Goal: Task Accomplishment & Management: Use online tool/utility

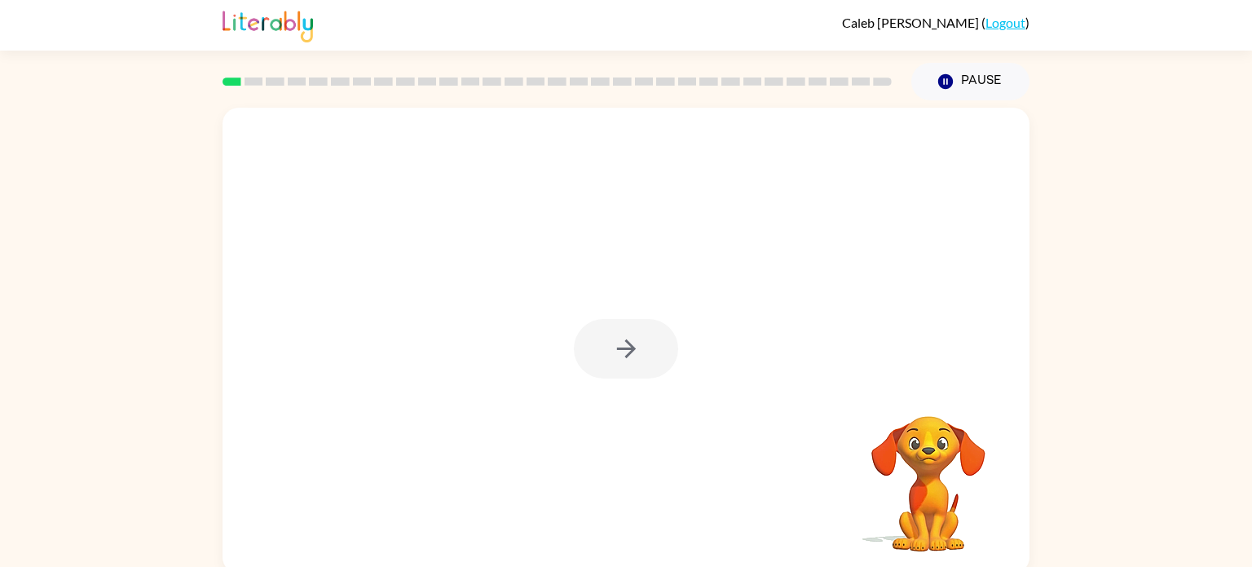
click at [626, 342] on div at bounding box center [626, 349] width 104 height 60
click at [646, 349] on div at bounding box center [626, 349] width 104 height 60
click at [643, 336] on div at bounding box center [626, 349] width 104 height 60
click at [631, 349] on div at bounding box center [626, 349] width 104 height 60
click at [617, 345] on div at bounding box center [626, 349] width 104 height 60
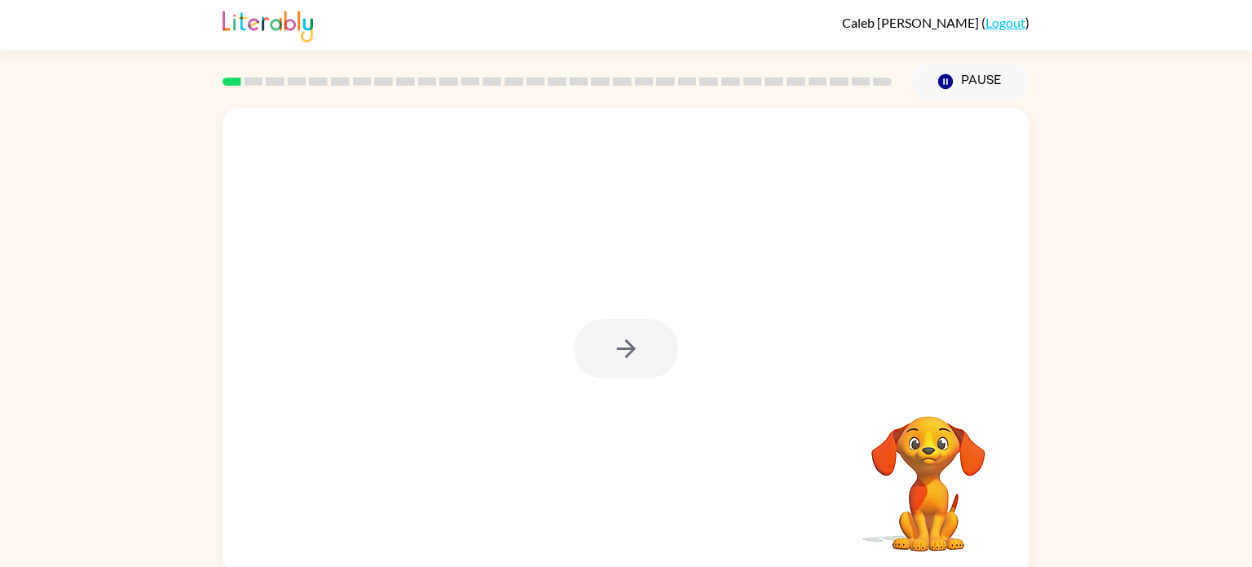
click at [612, 347] on div at bounding box center [626, 349] width 104 height 60
click at [620, 351] on div at bounding box center [626, 349] width 104 height 60
click at [627, 358] on div at bounding box center [626, 349] width 104 height 60
click at [634, 347] on div at bounding box center [626, 349] width 104 height 60
click at [636, 346] on icon "button" at bounding box center [626, 348] width 29 height 29
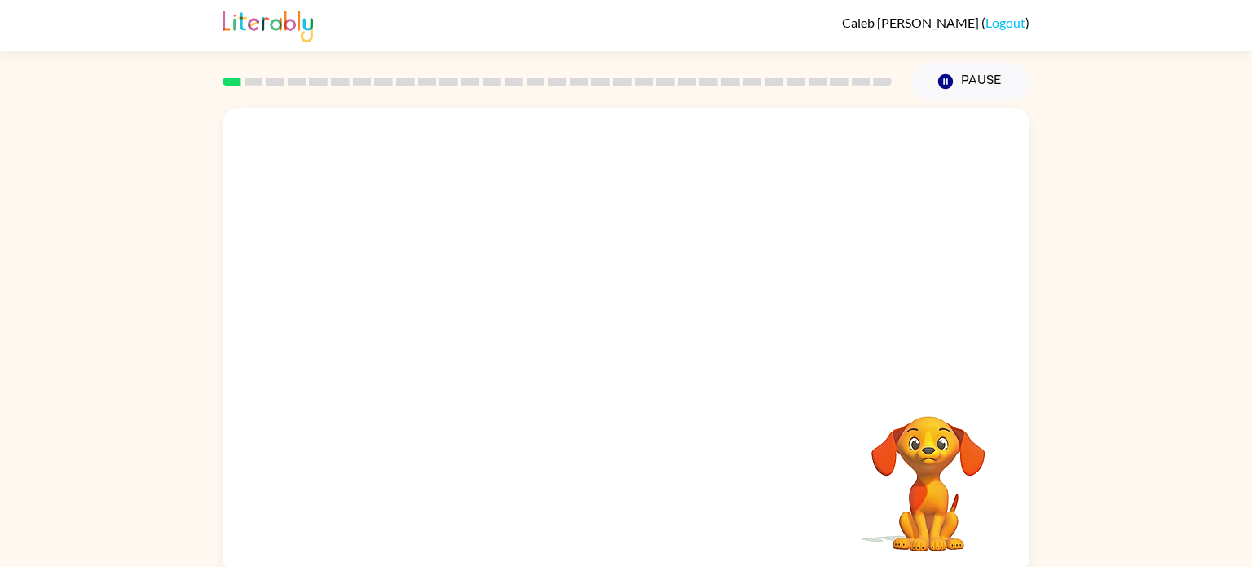
click at [641, 349] on div at bounding box center [626, 245] width 807 height 274
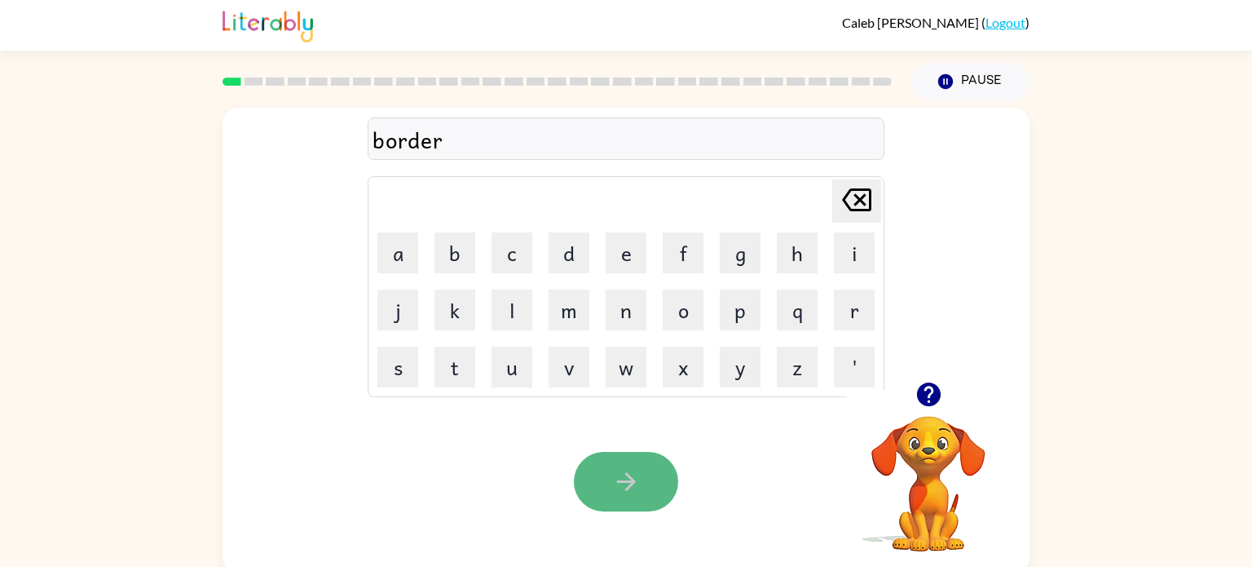
click at [651, 473] on button "button" at bounding box center [626, 482] width 104 height 60
click at [632, 493] on icon "button" at bounding box center [626, 481] width 29 height 29
click at [616, 486] on icon "button" at bounding box center [626, 481] width 29 height 29
click at [636, 493] on icon "button" at bounding box center [626, 481] width 29 height 29
click at [469, 144] on div "defens" at bounding box center [626, 139] width 507 height 34
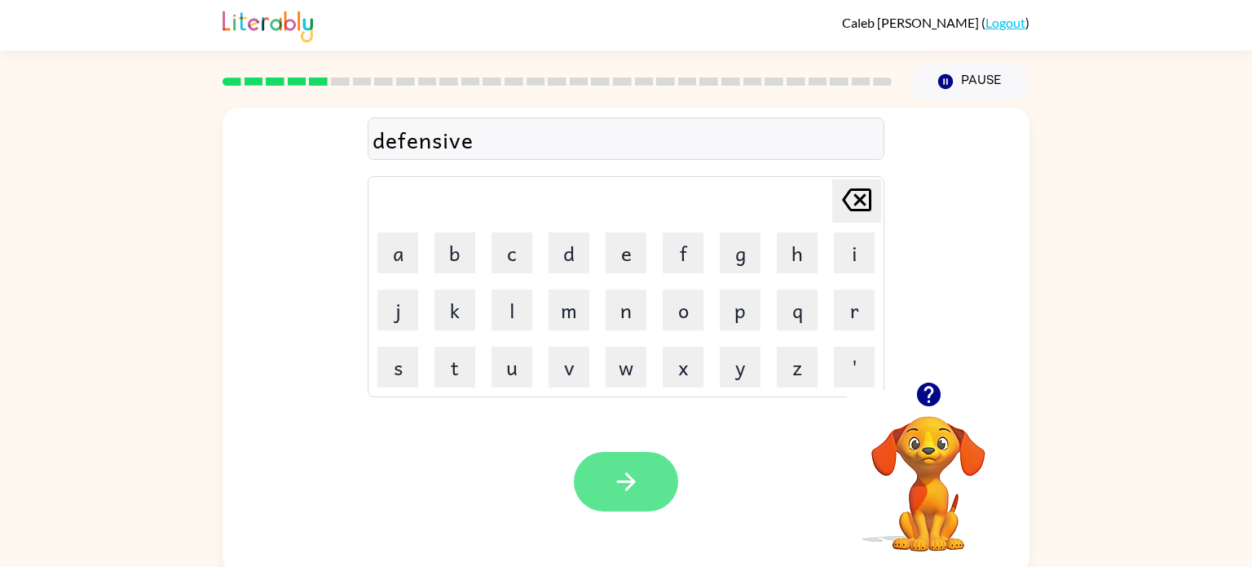
click at [642, 470] on button "button" at bounding box center [626, 482] width 104 height 60
click at [608, 486] on button "button" at bounding box center [626, 482] width 104 height 60
click at [619, 465] on button "button" at bounding box center [626, 482] width 104 height 60
click at [624, 480] on icon "button" at bounding box center [626, 481] width 29 height 29
click at [646, 485] on button "button" at bounding box center [626, 482] width 104 height 60
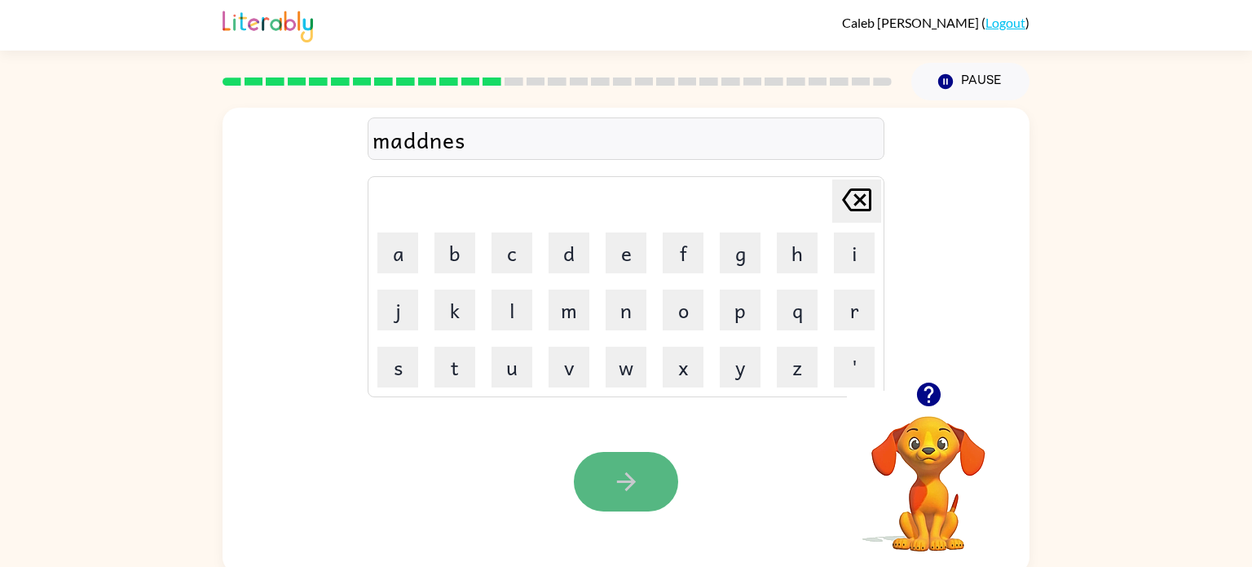
click at [660, 491] on button "button" at bounding box center [626, 482] width 104 height 60
click at [624, 465] on button "button" at bounding box center [626, 482] width 104 height 60
click at [643, 492] on button "button" at bounding box center [626, 482] width 104 height 60
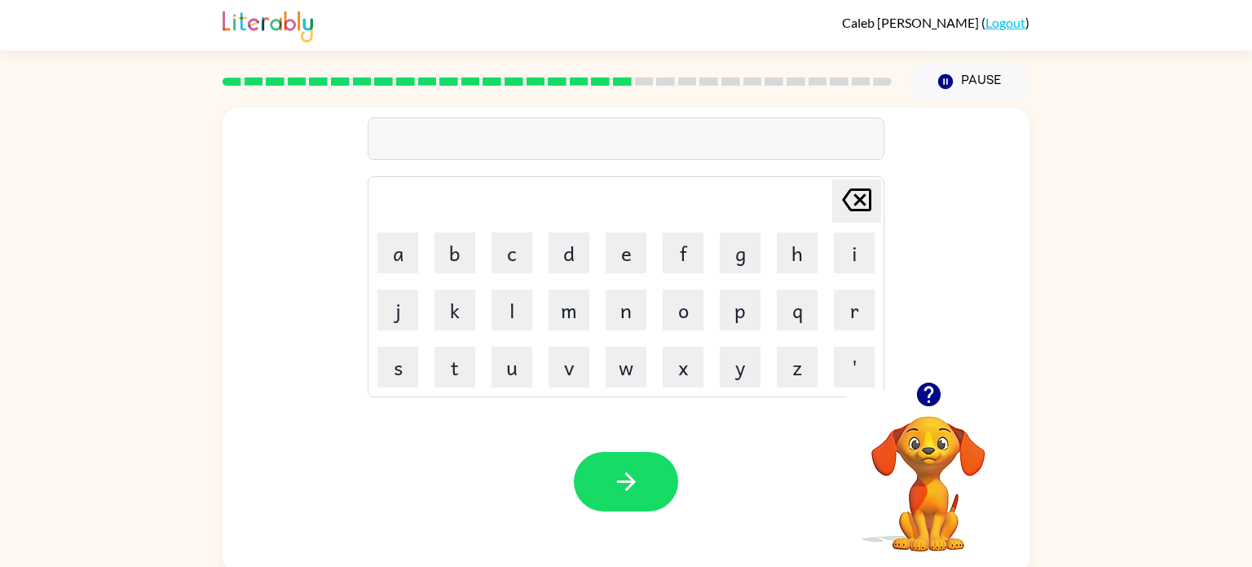
click at [933, 391] on icon "button" at bounding box center [929, 394] width 24 height 24
click at [638, 484] on icon "button" at bounding box center [626, 481] width 29 height 29
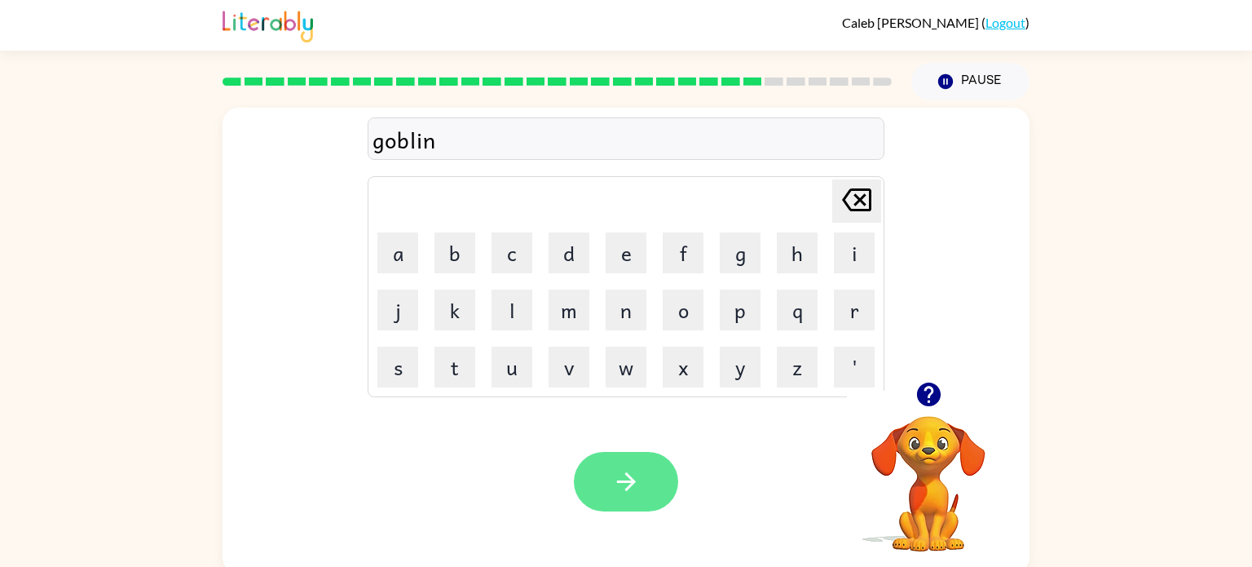
click at [632, 486] on icon "button" at bounding box center [626, 481] width 29 height 29
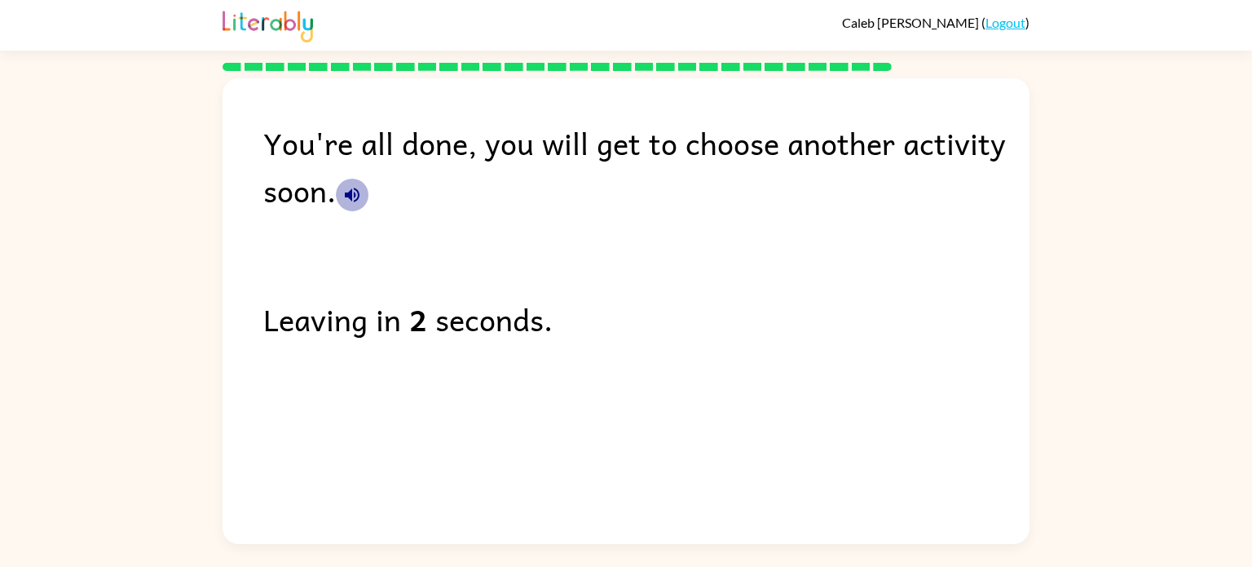
click at [357, 199] on icon "button" at bounding box center [352, 195] width 15 height 15
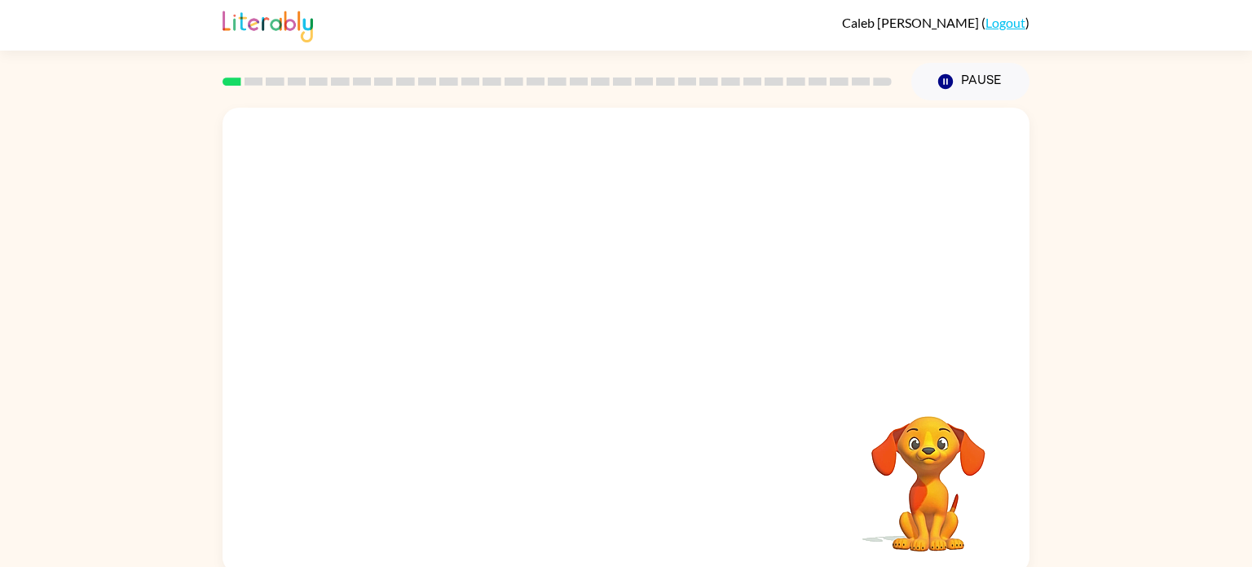
click at [449, 309] on video "Your browser must support playing .mp4 files to use Literably. Please try using…" at bounding box center [626, 245] width 807 height 274
click at [644, 404] on div at bounding box center [626, 341] width 807 height 466
click at [605, 369] on button "button" at bounding box center [626, 349] width 104 height 60
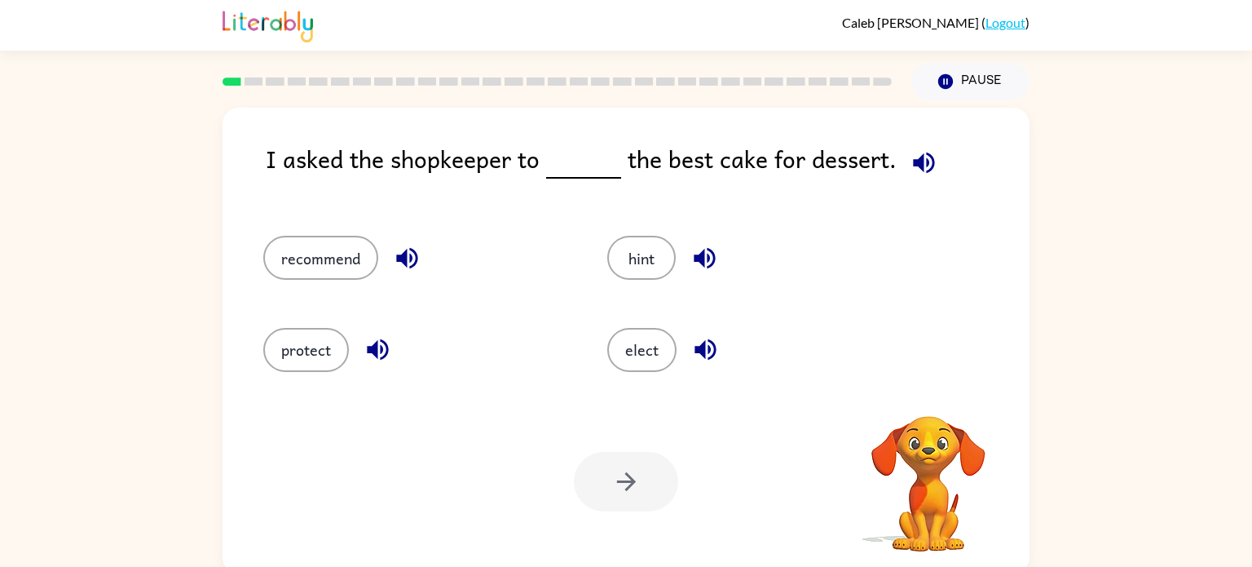
click at [922, 162] on icon "button" at bounding box center [923, 162] width 21 height 21
click at [318, 243] on button "recommend" at bounding box center [320, 258] width 115 height 44
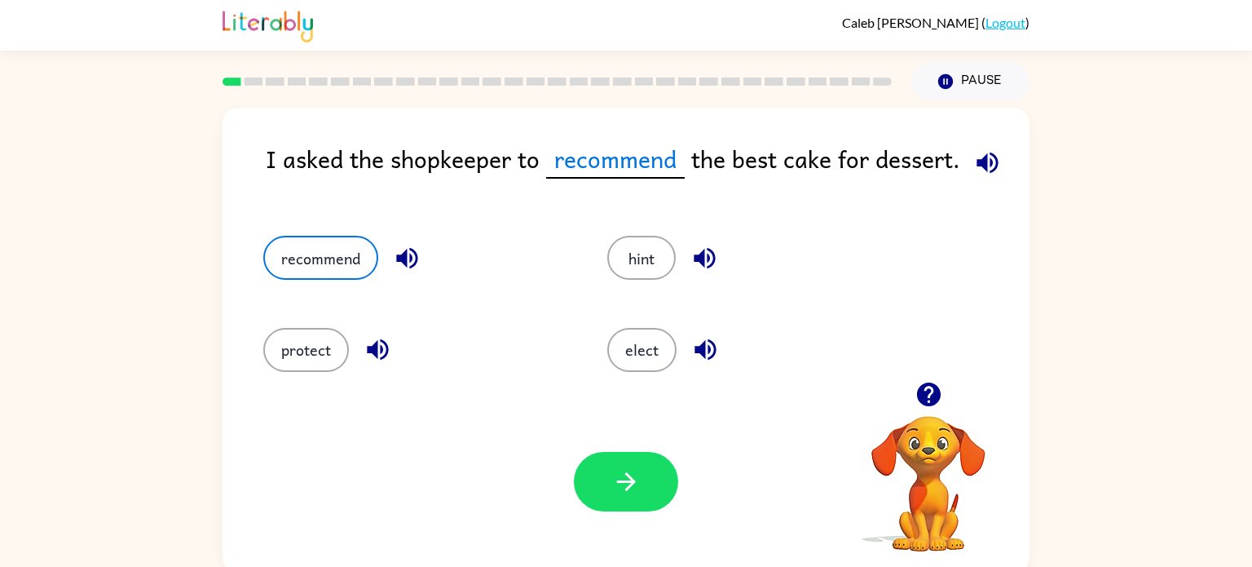
click at [989, 169] on icon "button" at bounding box center [988, 162] width 29 height 29
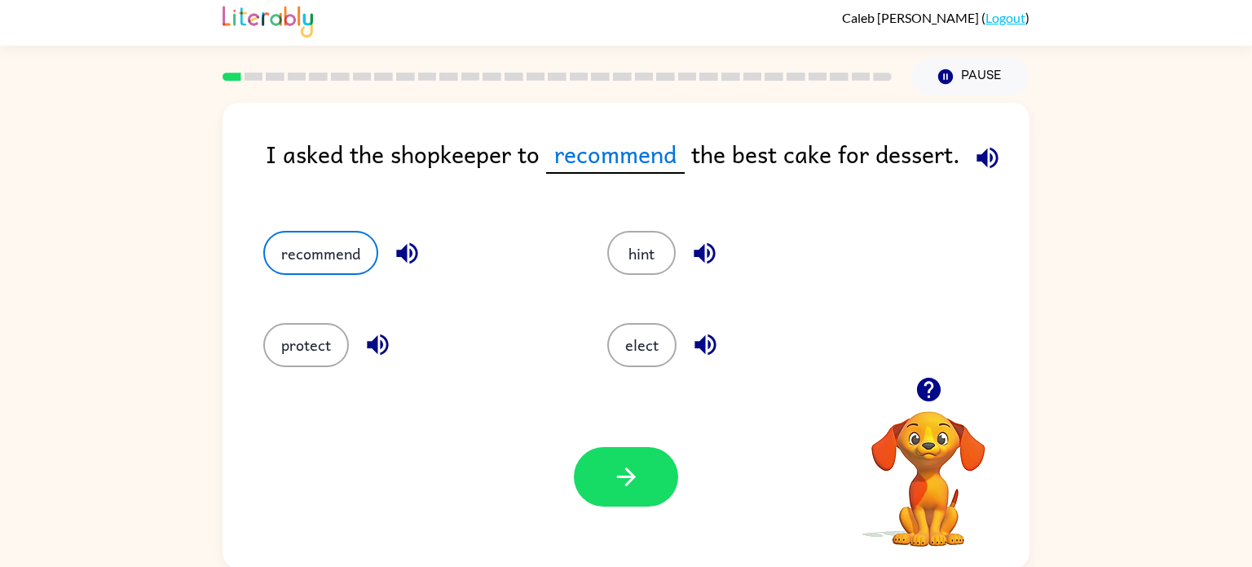
scroll to position [7, 0]
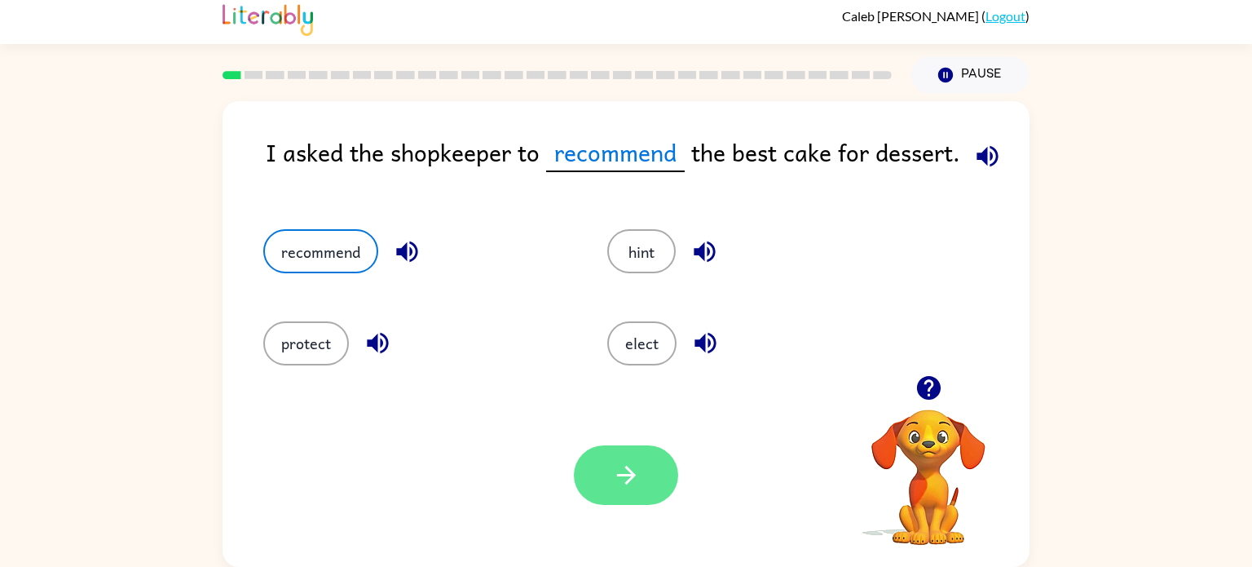
click at [646, 495] on button "button" at bounding box center [626, 475] width 104 height 60
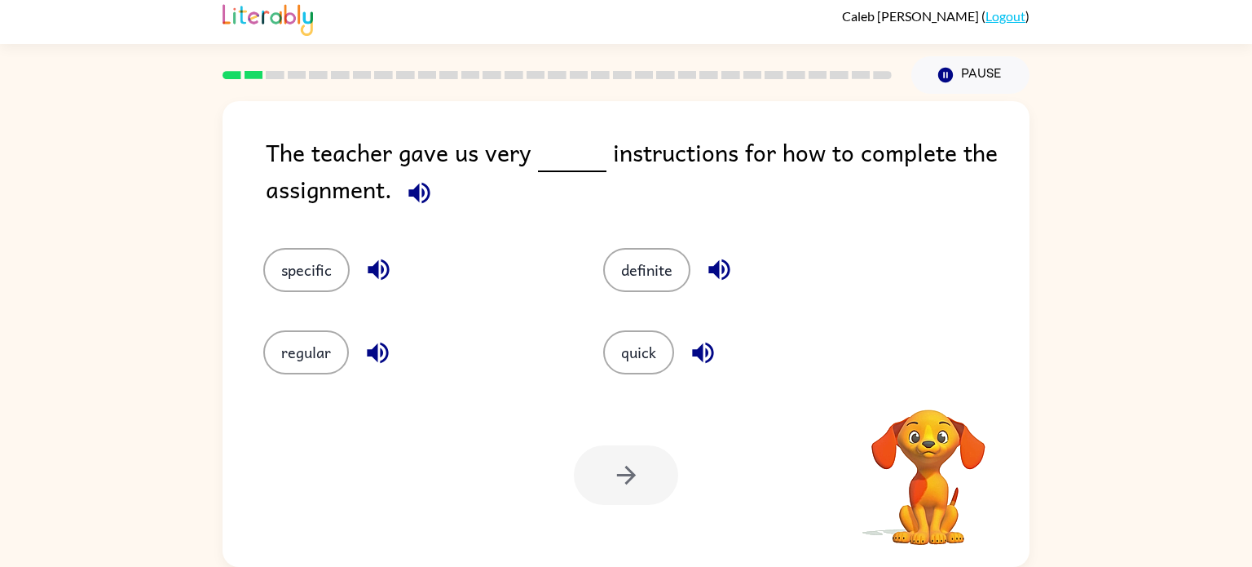
scroll to position [5, 0]
click at [405, 201] on icon "button" at bounding box center [419, 194] width 29 height 29
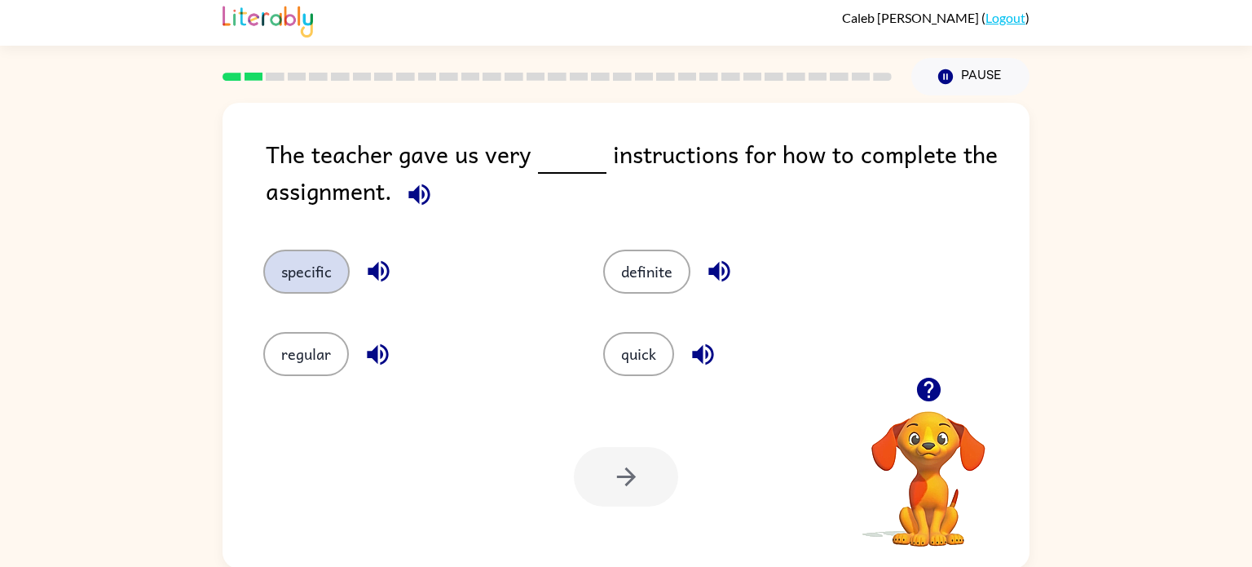
click at [300, 267] on button "specific" at bounding box center [306, 272] width 86 height 44
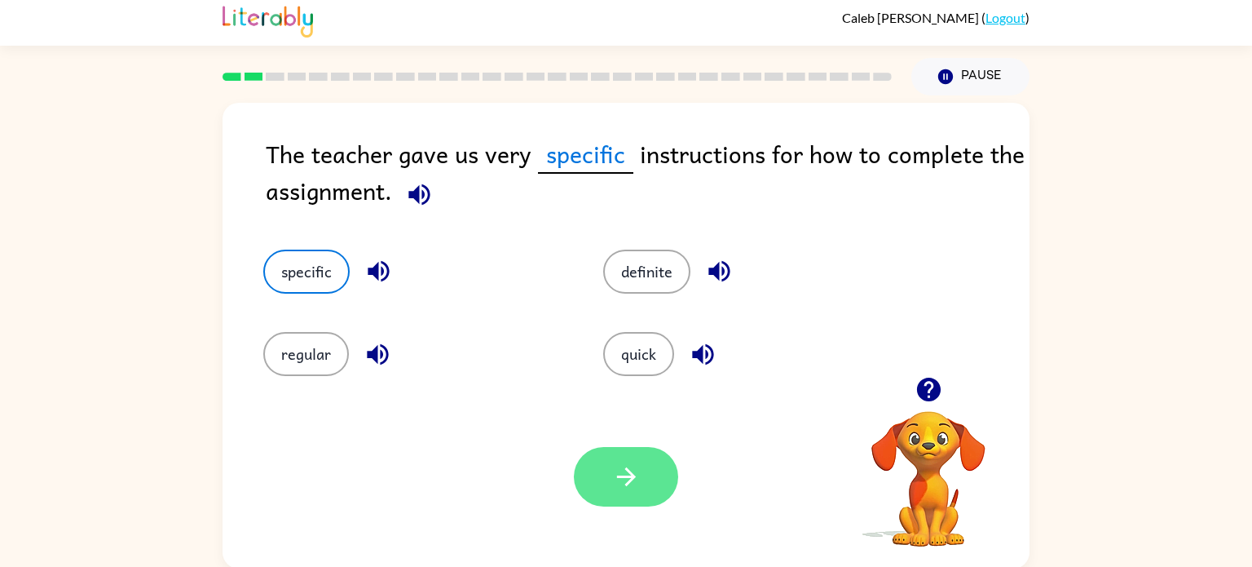
click at [643, 489] on button "button" at bounding box center [626, 477] width 104 height 60
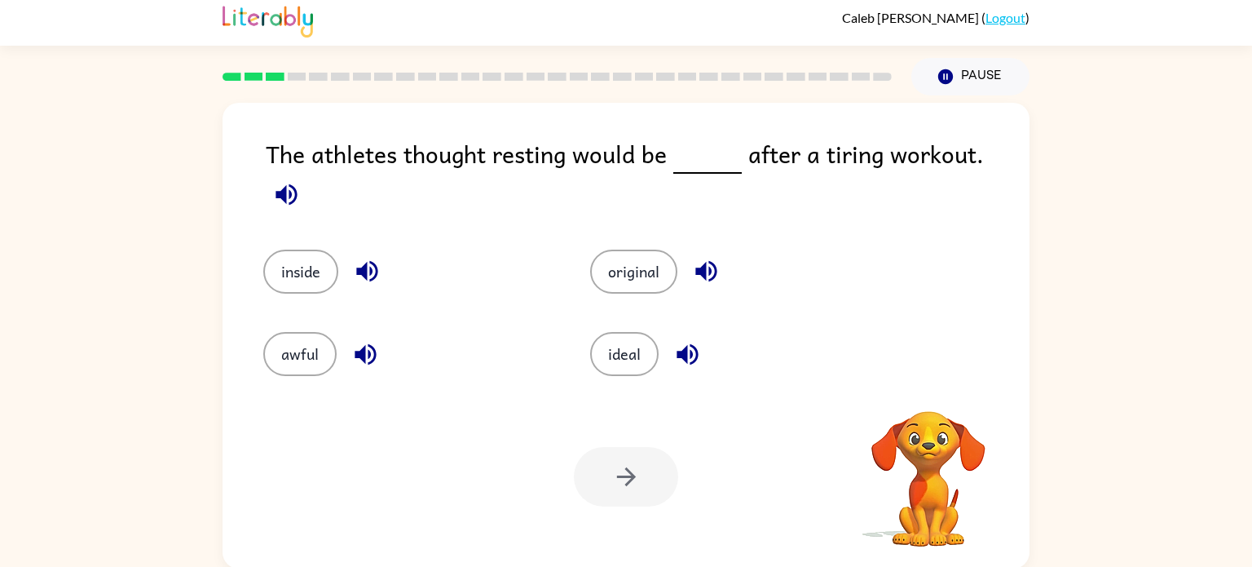
click at [301, 180] on icon "button" at bounding box center [286, 194] width 29 height 29
click at [297, 183] on icon "button" at bounding box center [286, 193] width 21 height 21
click at [301, 180] on icon "button" at bounding box center [286, 194] width 29 height 29
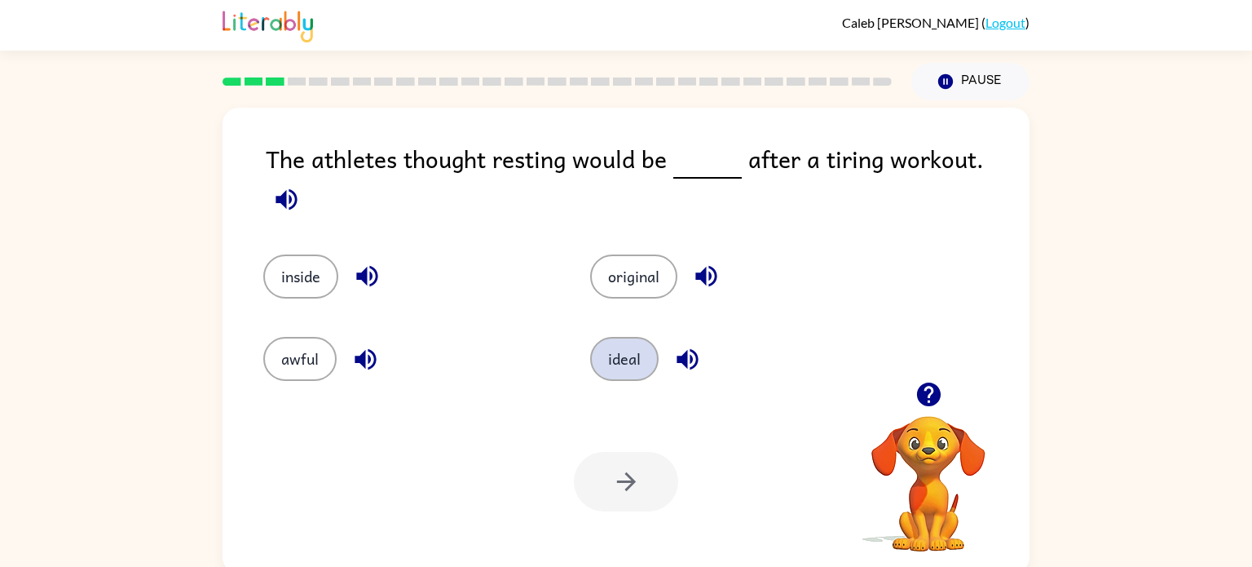
click at [626, 356] on button "ideal" at bounding box center [624, 359] width 68 height 44
click at [630, 357] on button "ideal" at bounding box center [624, 359] width 68 height 44
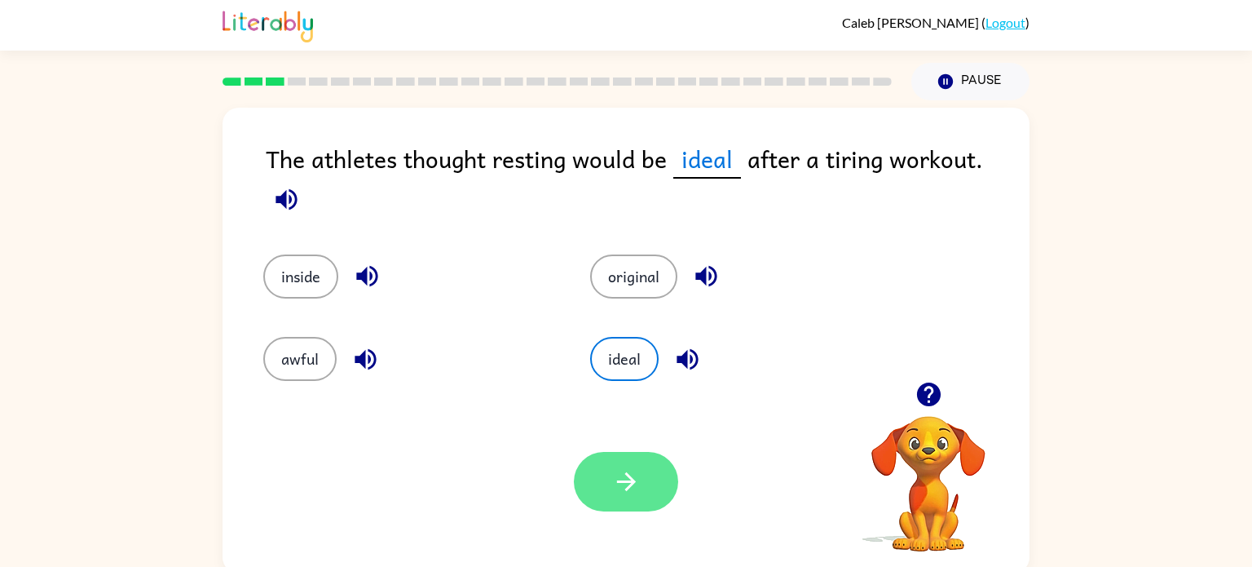
click at [641, 486] on button "button" at bounding box center [626, 482] width 104 height 60
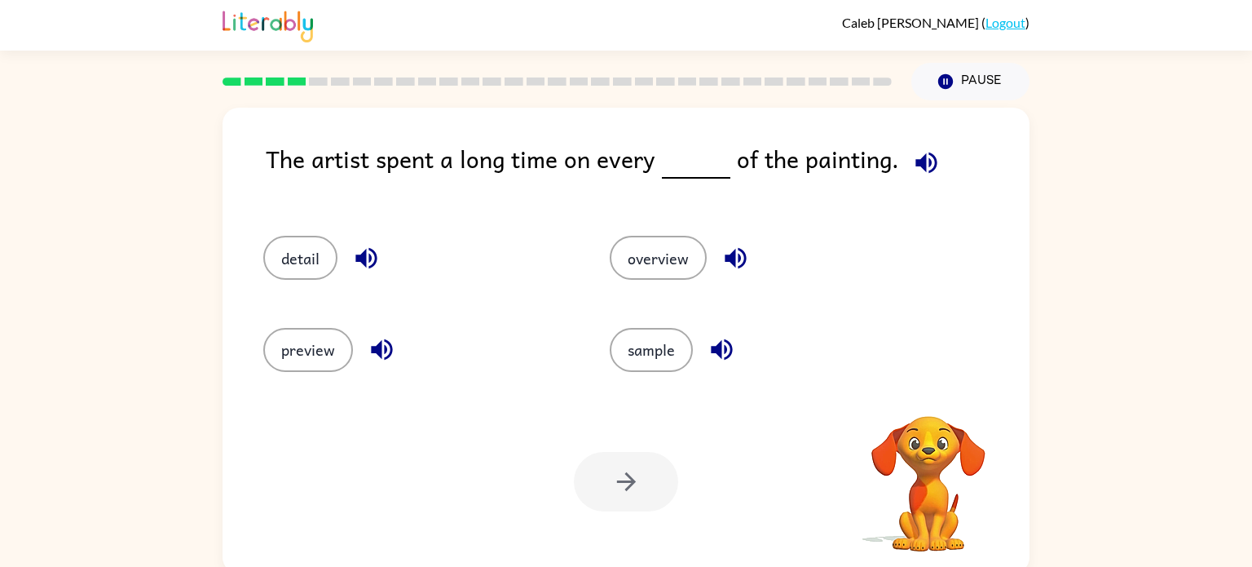
click at [914, 172] on icon "button" at bounding box center [926, 162] width 29 height 29
click at [294, 253] on button "detail" at bounding box center [300, 258] width 74 height 44
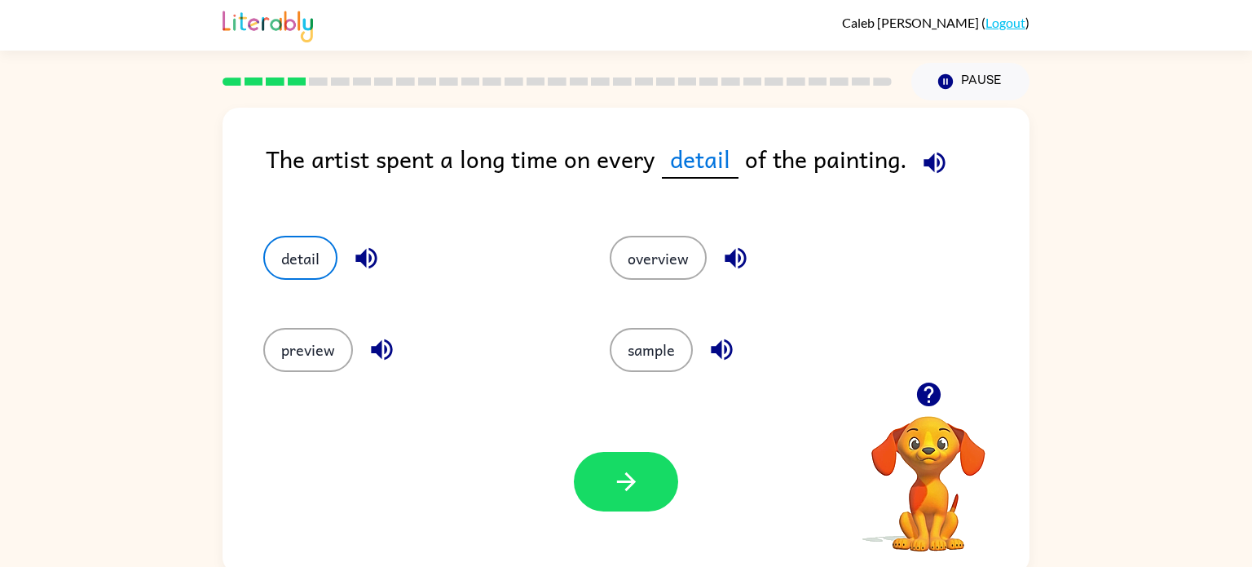
click at [924, 166] on icon "button" at bounding box center [934, 162] width 21 height 21
click at [644, 528] on div "Your browser must support playing .mp4 files to use Literably. Please try using…" at bounding box center [626, 481] width 807 height 183
click at [627, 489] on icon "button" at bounding box center [625, 481] width 19 height 19
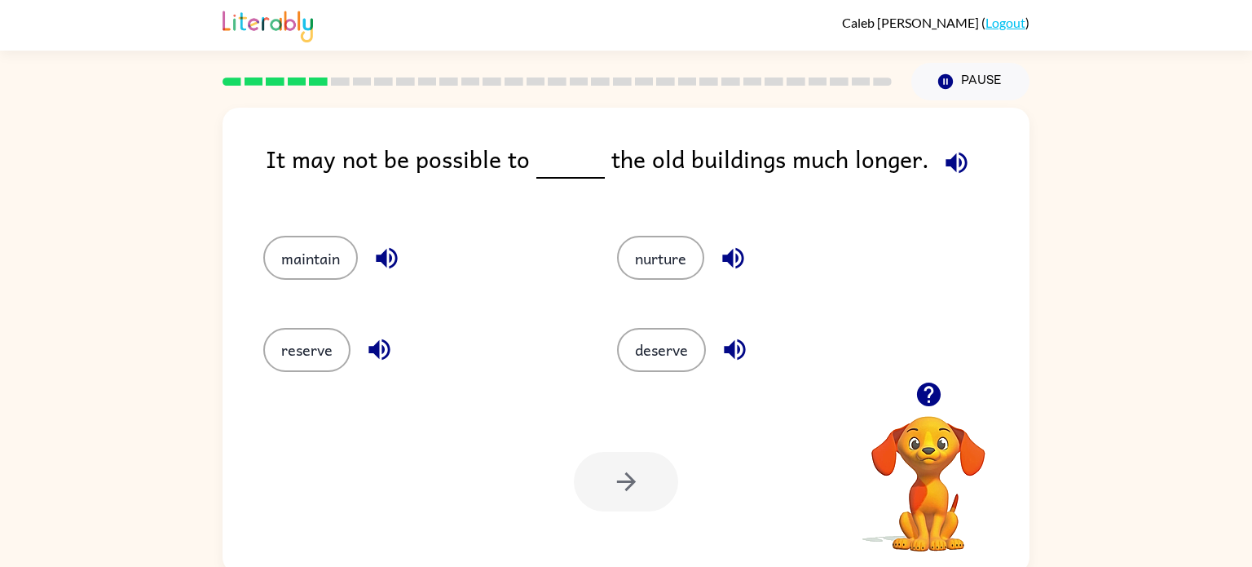
click at [936, 175] on button "button" at bounding box center [957, 163] width 42 height 42
click at [936, 142] on button "button" at bounding box center [957, 163] width 42 height 42
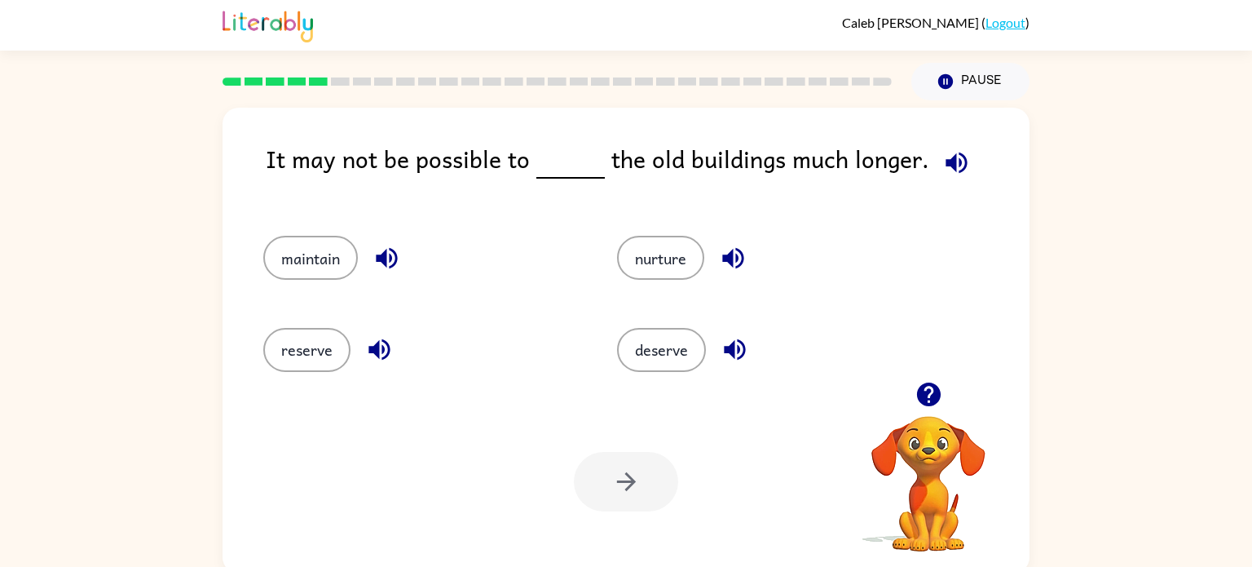
click at [936, 142] on button "button" at bounding box center [957, 163] width 42 height 42
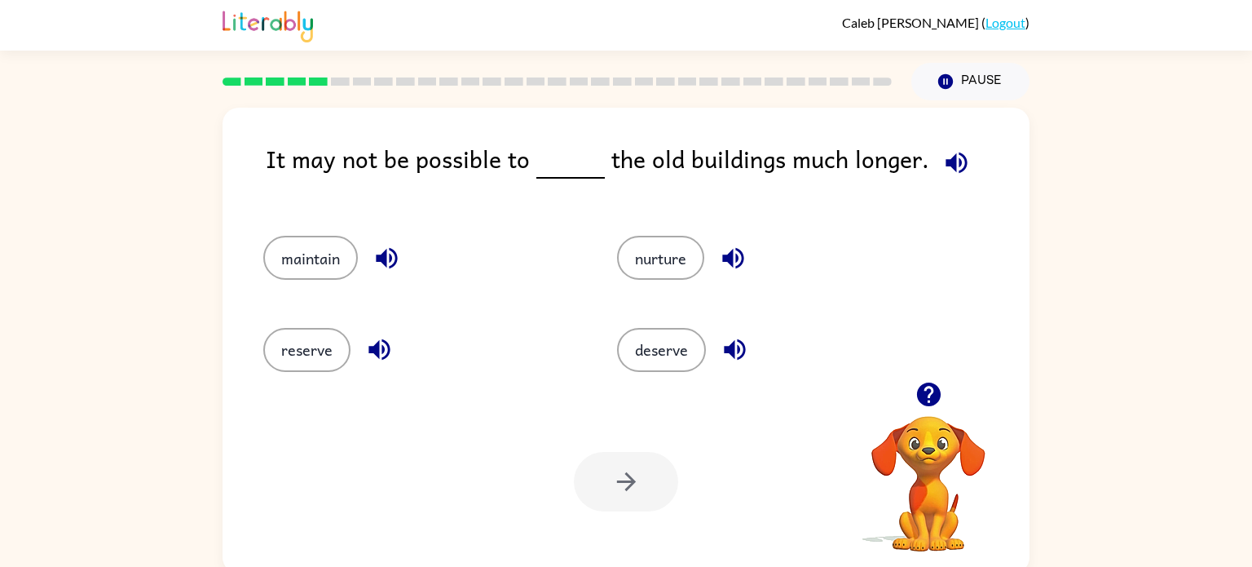
click at [936, 142] on button "button" at bounding box center [957, 163] width 42 height 42
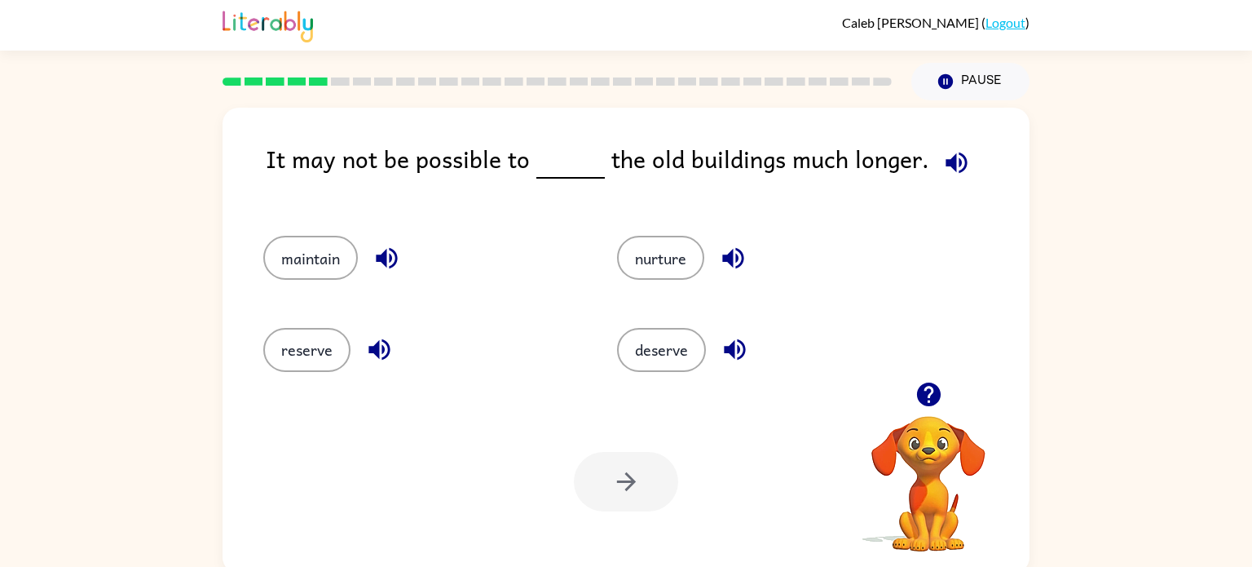
click at [936, 142] on button "button" at bounding box center [957, 163] width 42 height 42
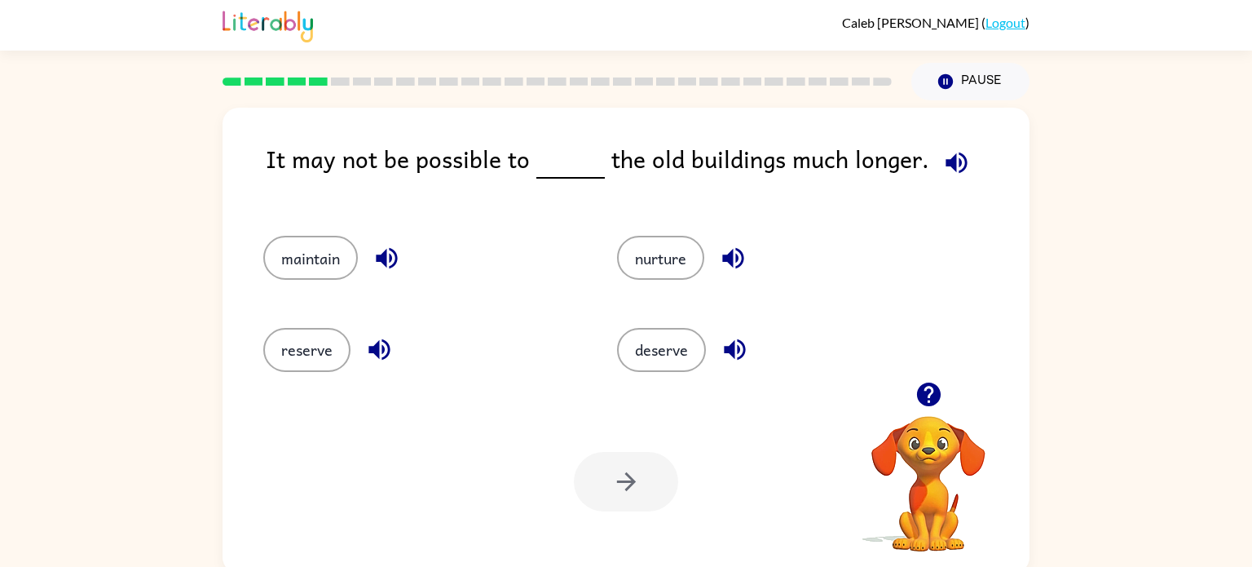
click at [936, 142] on button "button" at bounding box center [957, 163] width 42 height 42
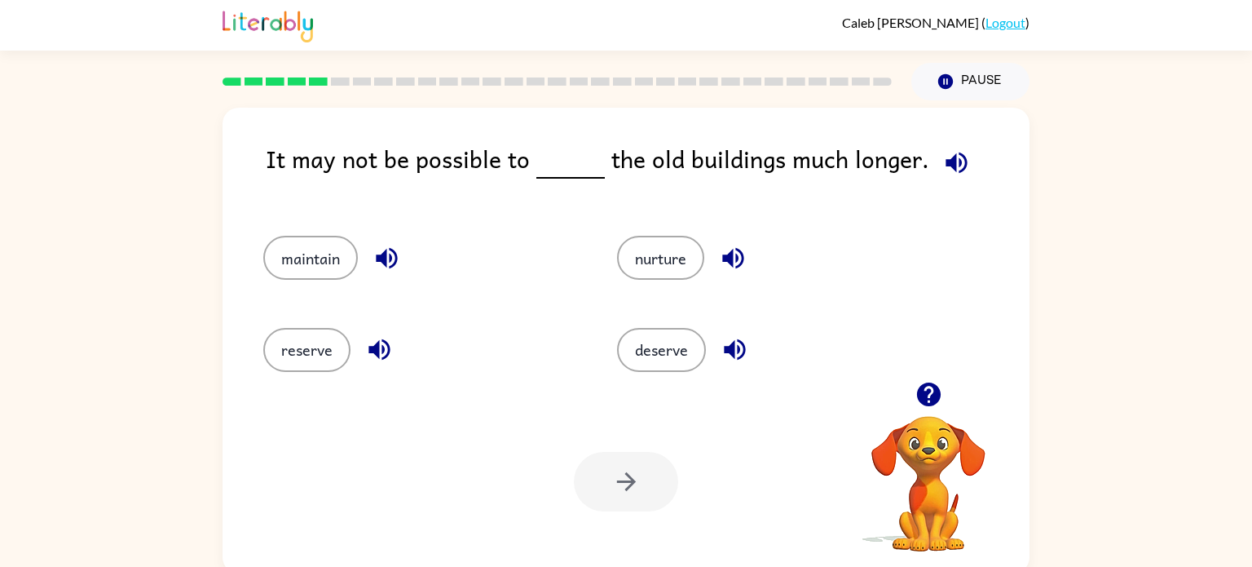
click at [936, 142] on button "button" at bounding box center [957, 163] width 42 height 42
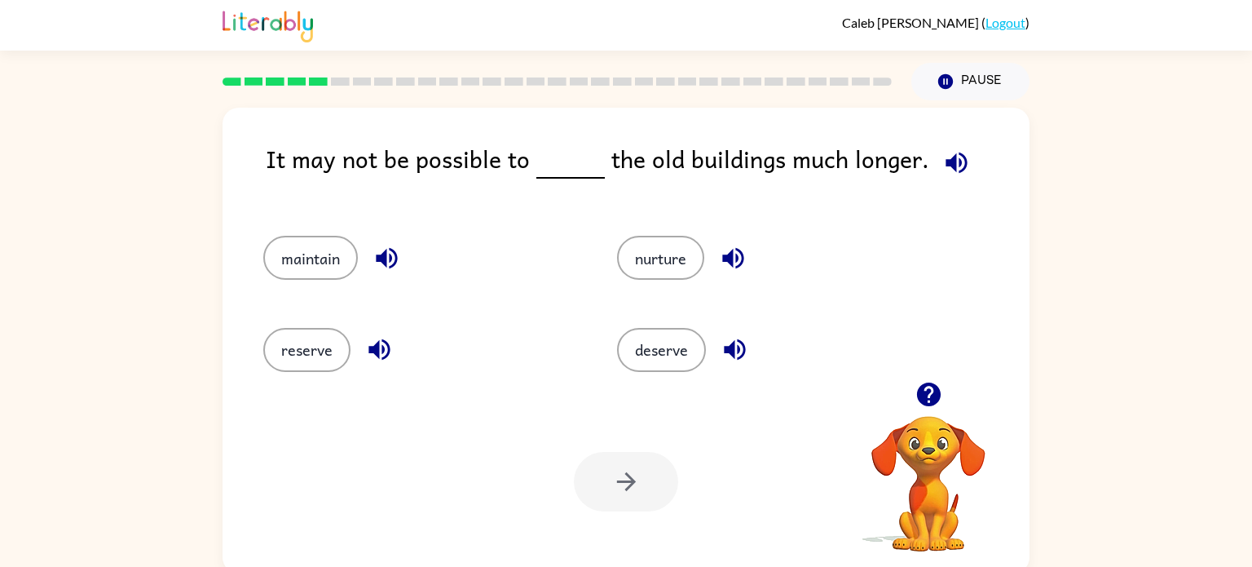
click at [936, 142] on button "button" at bounding box center [957, 163] width 42 height 42
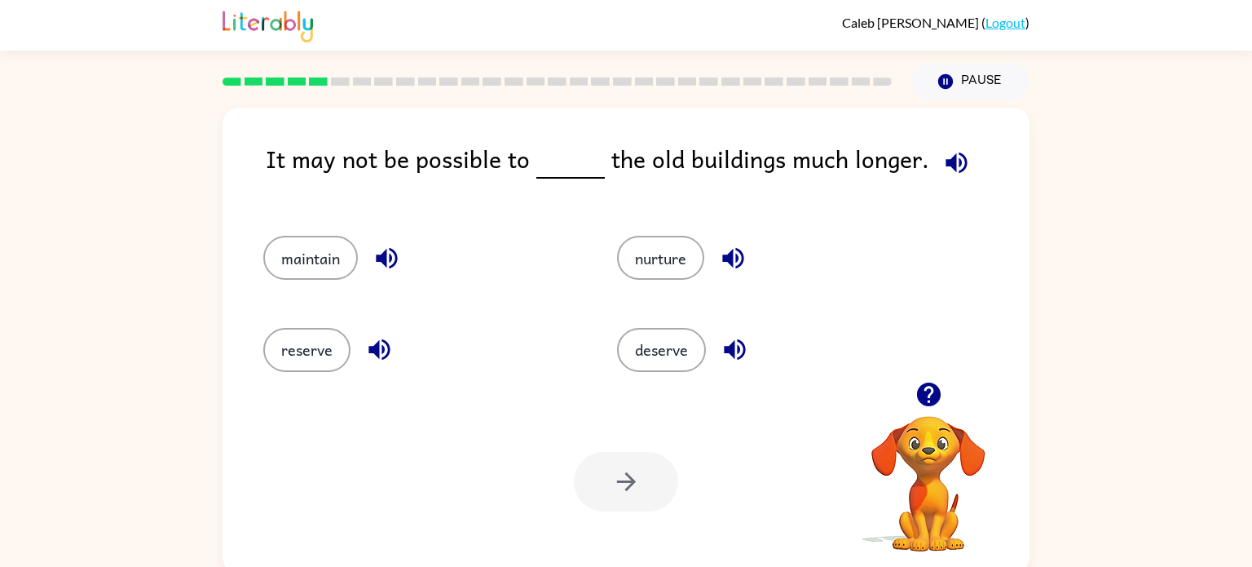
click at [936, 142] on button "button" at bounding box center [957, 163] width 42 height 42
click at [306, 245] on button "maintain" at bounding box center [310, 258] width 95 height 44
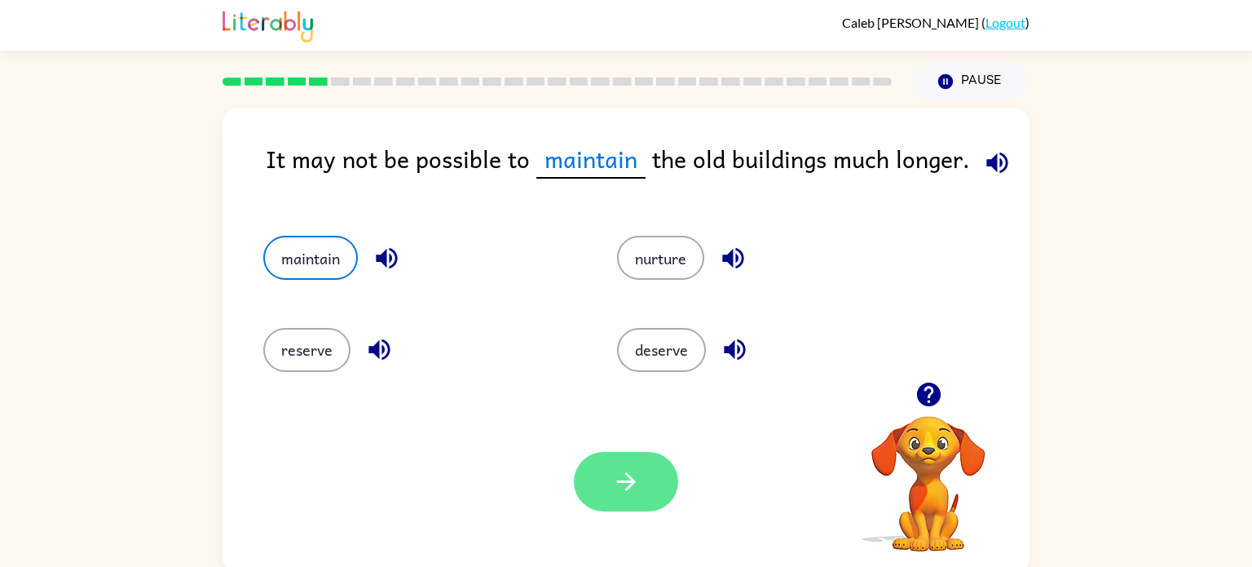
click at [661, 482] on button "button" at bounding box center [626, 482] width 104 height 60
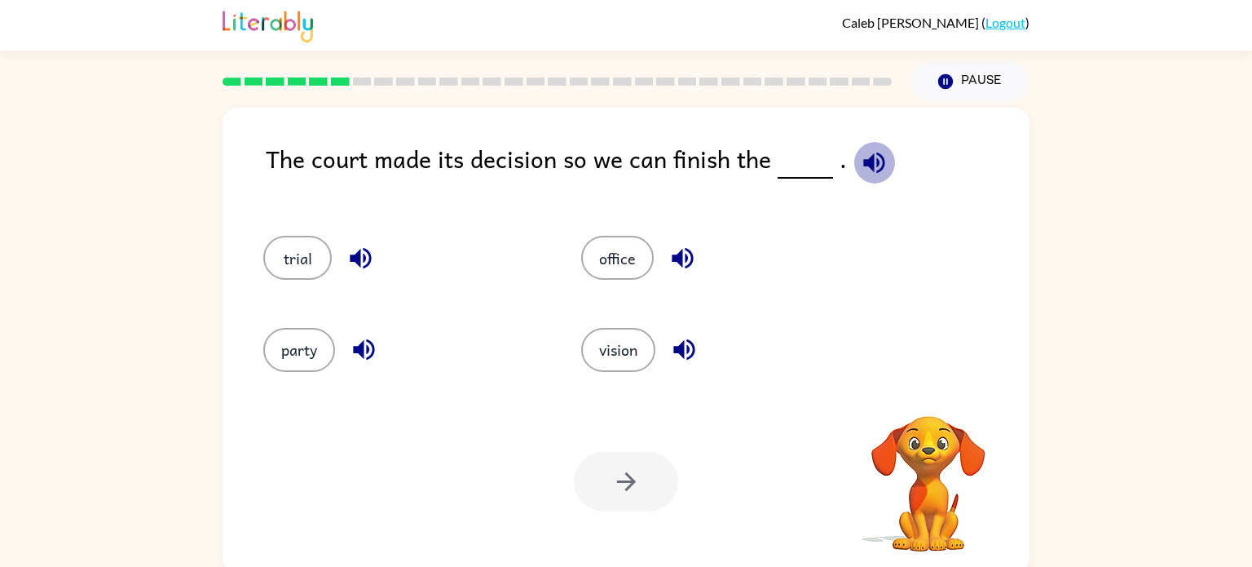
click at [877, 169] on icon "button" at bounding box center [874, 162] width 21 height 21
click at [276, 250] on button "trial" at bounding box center [297, 258] width 68 height 44
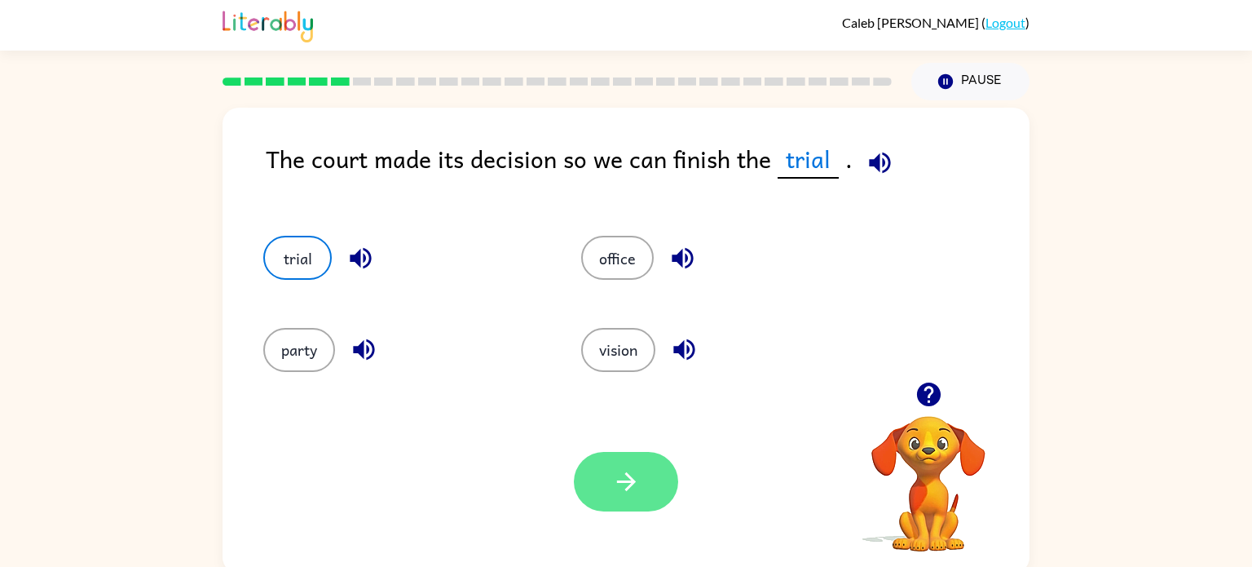
click at [604, 497] on button "button" at bounding box center [626, 482] width 104 height 60
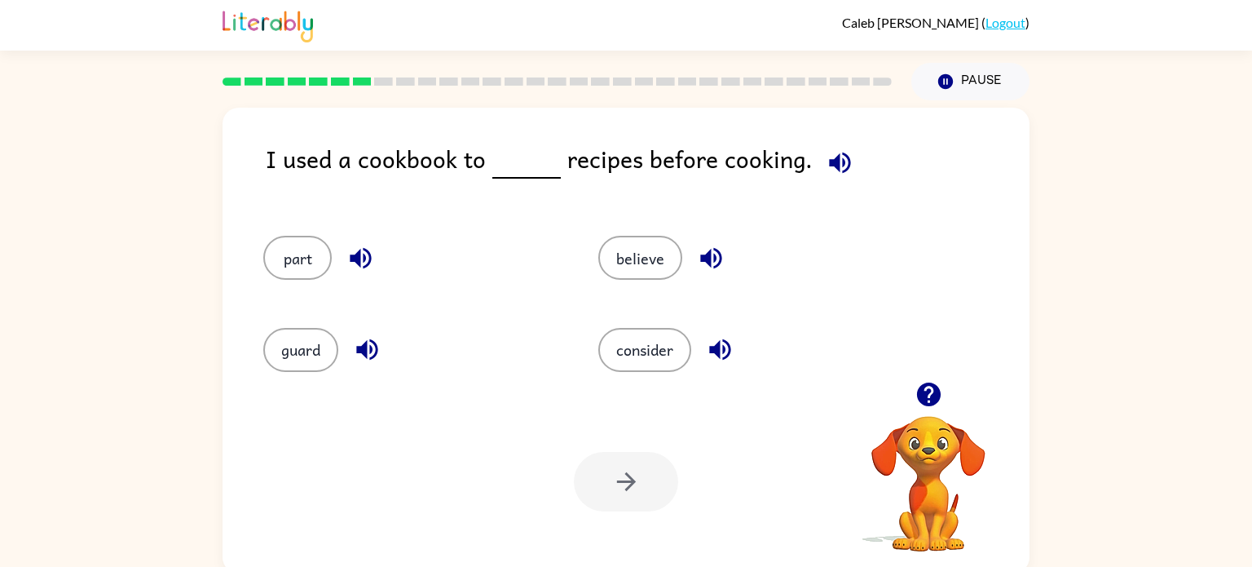
click at [826, 148] on icon "button" at bounding box center [840, 162] width 29 height 29
click at [826, 170] on icon "button" at bounding box center [840, 162] width 29 height 29
click at [643, 333] on button "consider" at bounding box center [645, 350] width 93 height 44
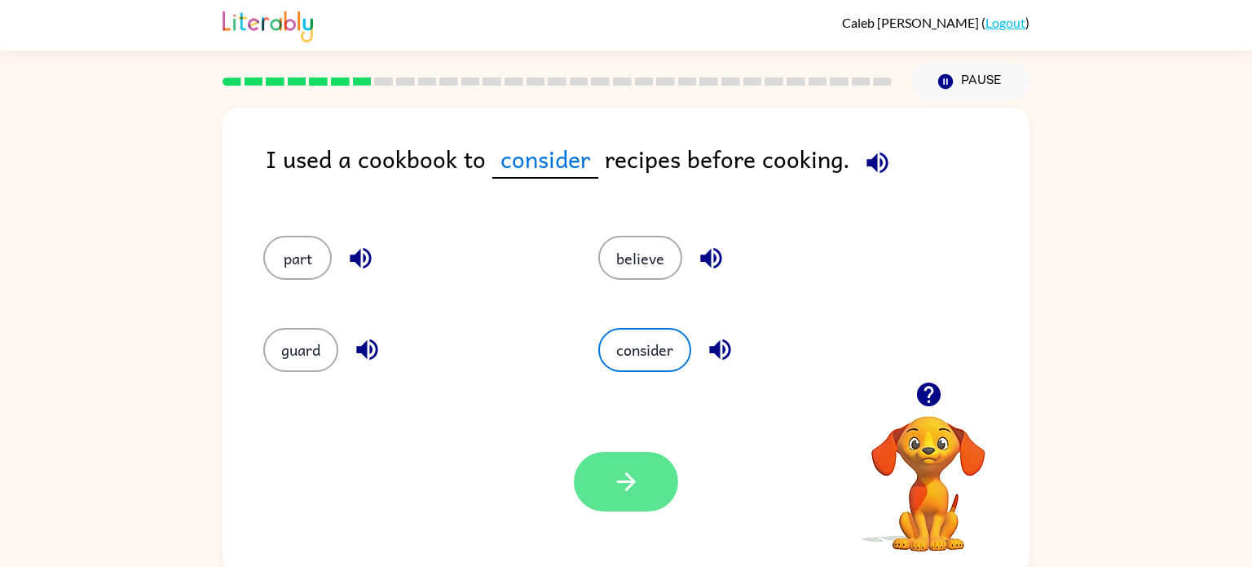
click at [647, 459] on button "button" at bounding box center [626, 482] width 104 height 60
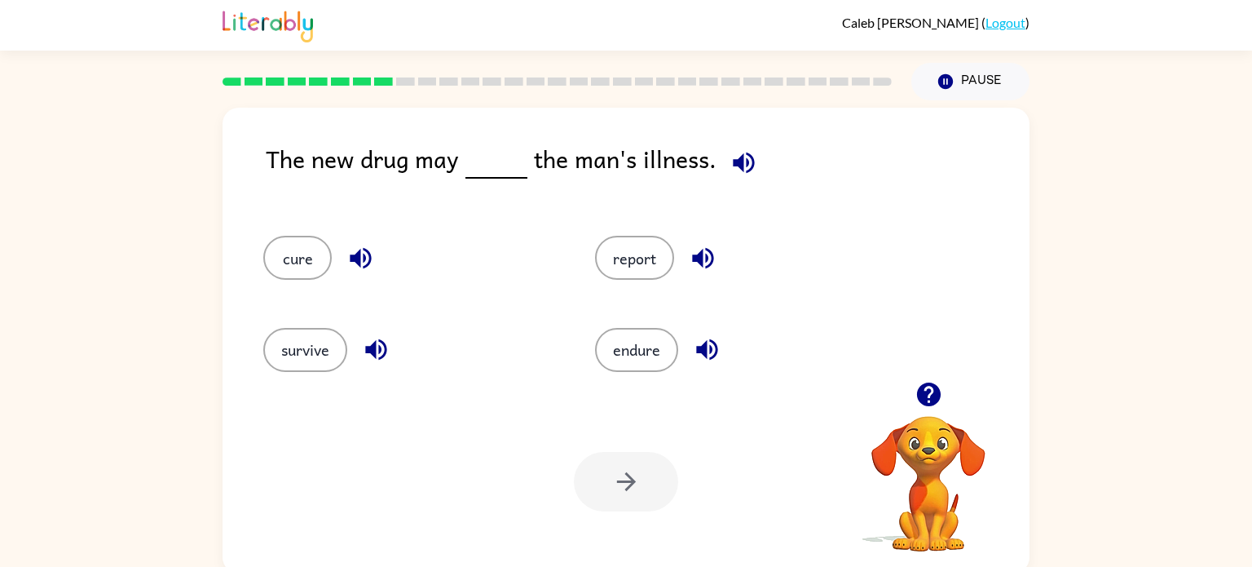
click at [723, 162] on button "button" at bounding box center [744, 163] width 42 height 42
click at [735, 164] on icon "button" at bounding box center [743, 162] width 21 height 21
click at [733, 174] on icon "button" at bounding box center [744, 162] width 29 height 29
click at [733, 166] on icon "button" at bounding box center [743, 162] width 21 height 21
click at [289, 254] on button "cure" at bounding box center [297, 258] width 68 height 44
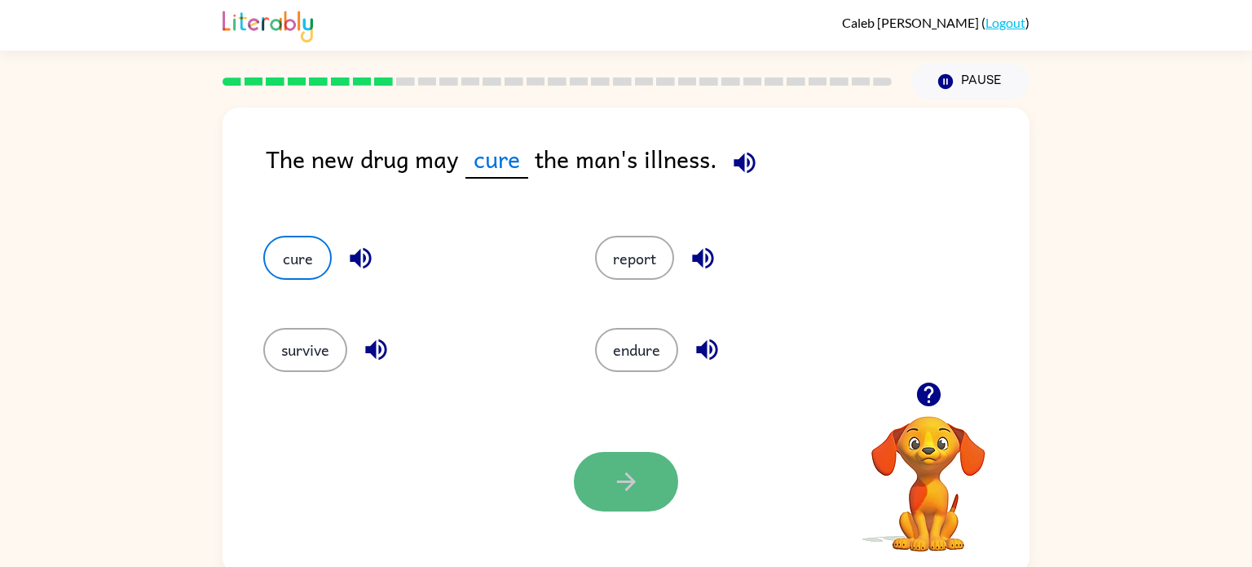
click at [626, 481] on icon "button" at bounding box center [625, 481] width 19 height 19
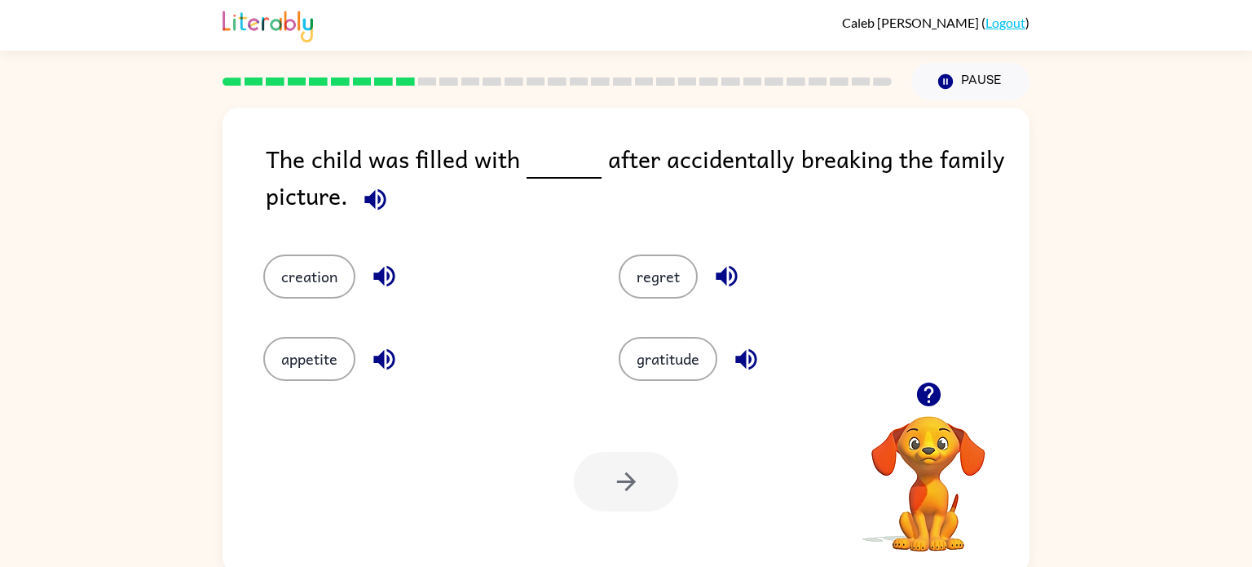
click at [383, 196] on icon "button" at bounding box center [374, 198] width 21 height 21
click at [636, 280] on button "regret" at bounding box center [658, 276] width 79 height 44
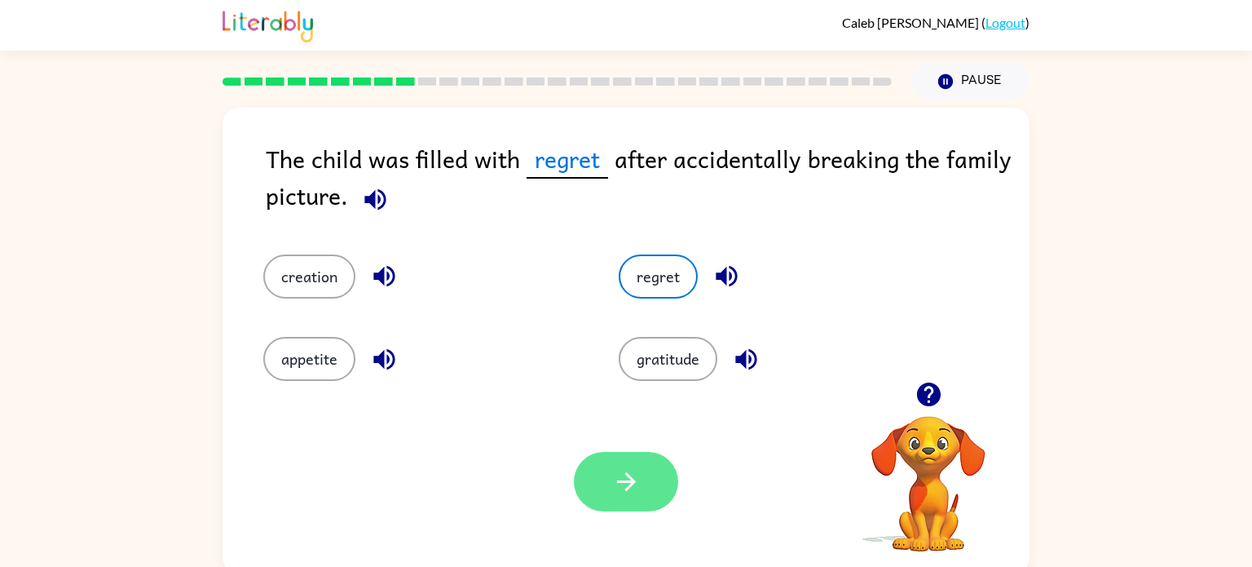
click at [618, 478] on icon "button" at bounding box center [626, 481] width 29 height 29
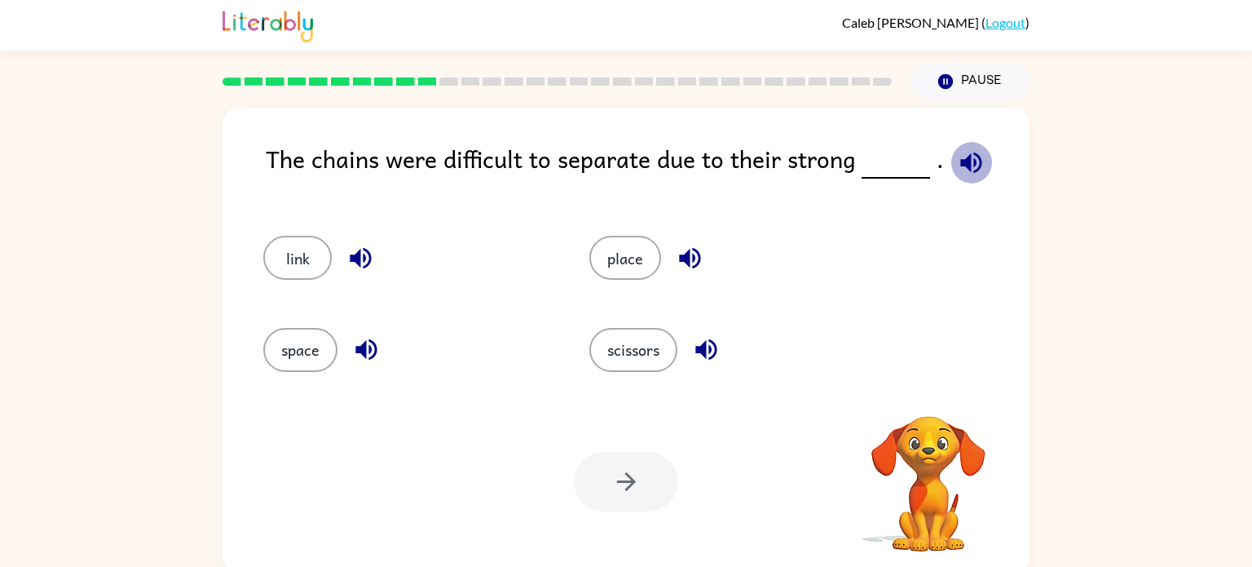
click at [975, 161] on icon "button" at bounding box center [971, 162] width 21 height 21
click at [320, 249] on button "link" at bounding box center [297, 258] width 68 height 44
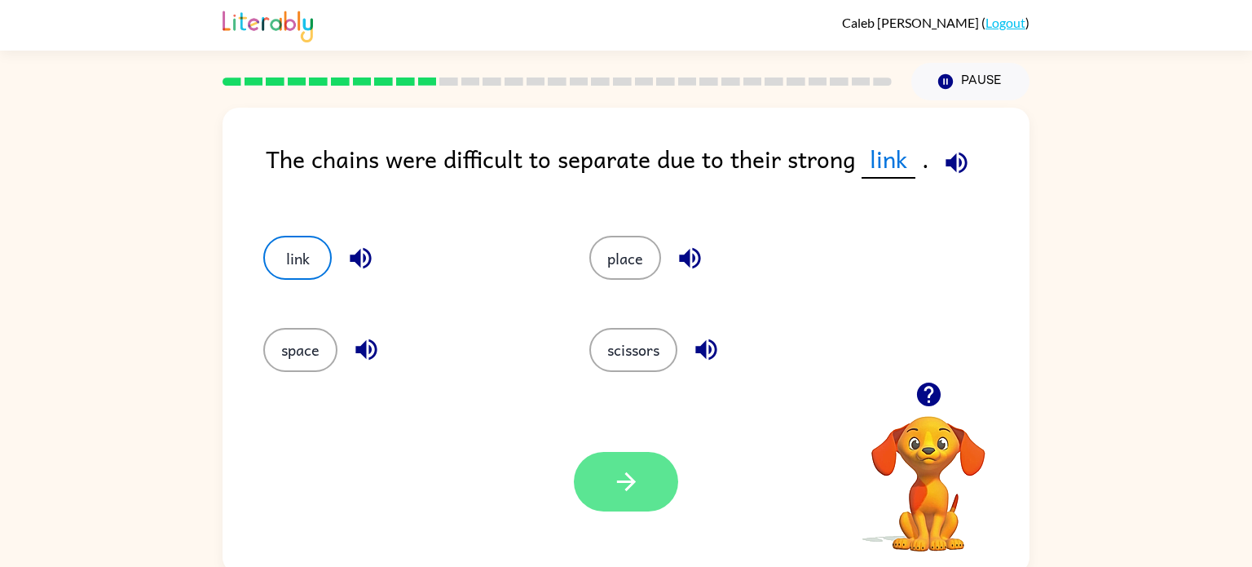
click at [633, 481] on icon "button" at bounding box center [625, 481] width 19 height 19
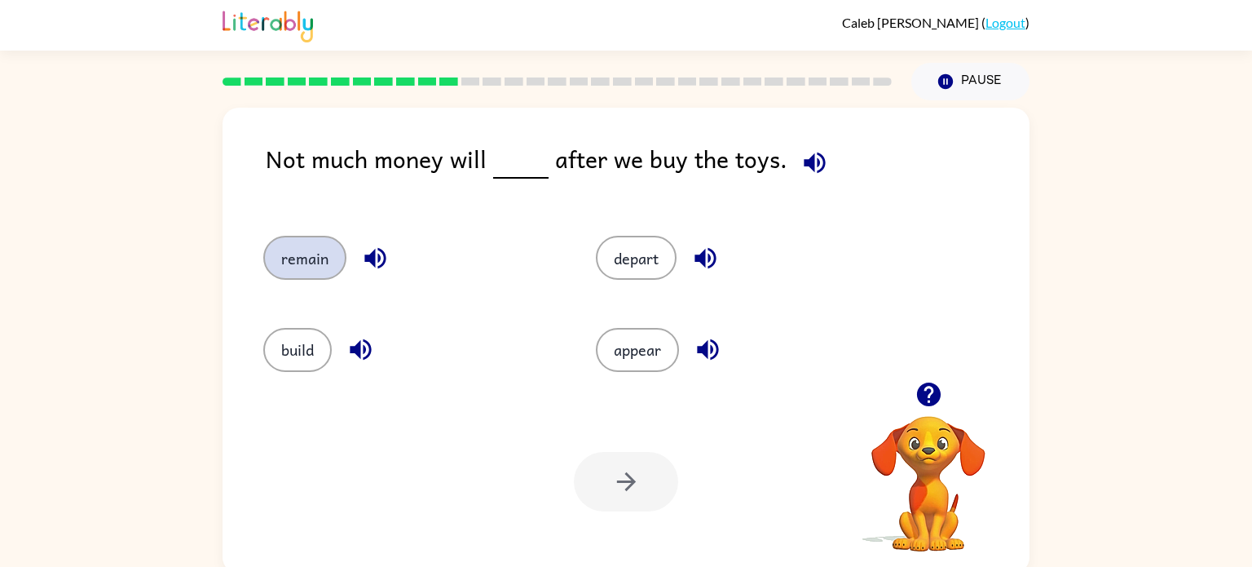
click at [338, 259] on button "remain" at bounding box center [304, 258] width 83 height 44
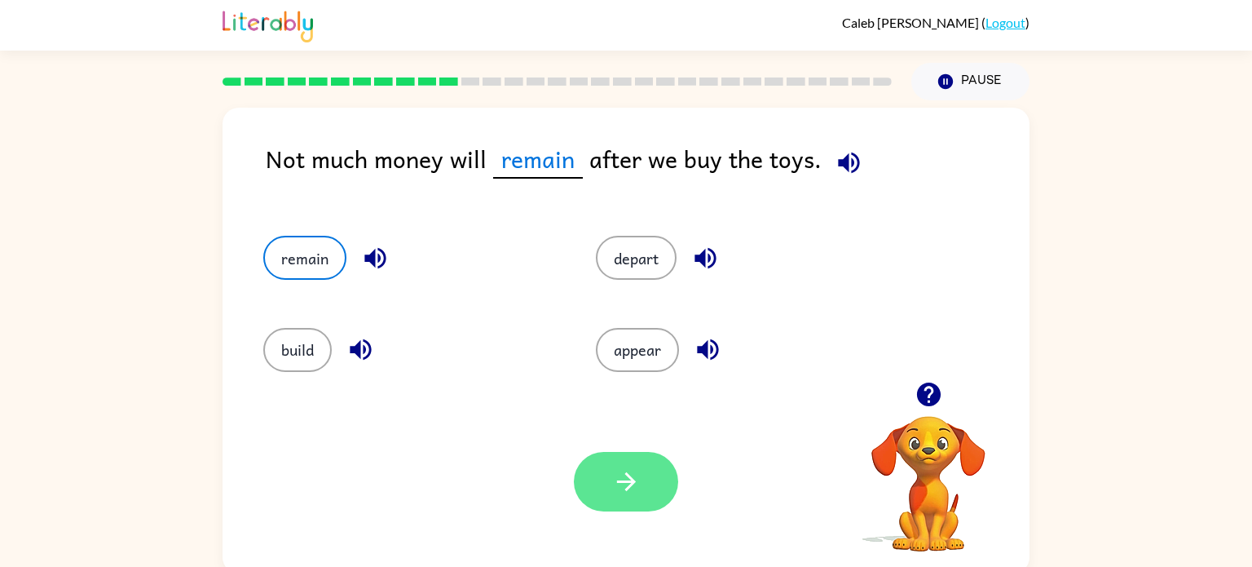
click at [638, 482] on icon "button" at bounding box center [626, 481] width 29 height 29
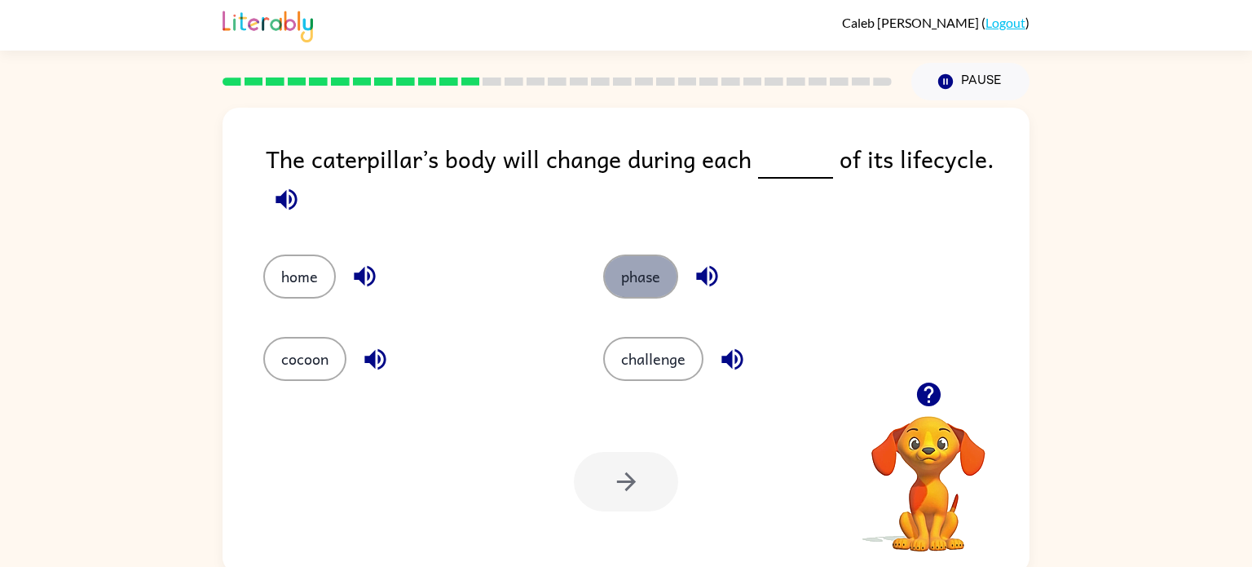
click at [635, 280] on button "phase" at bounding box center [640, 276] width 75 height 44
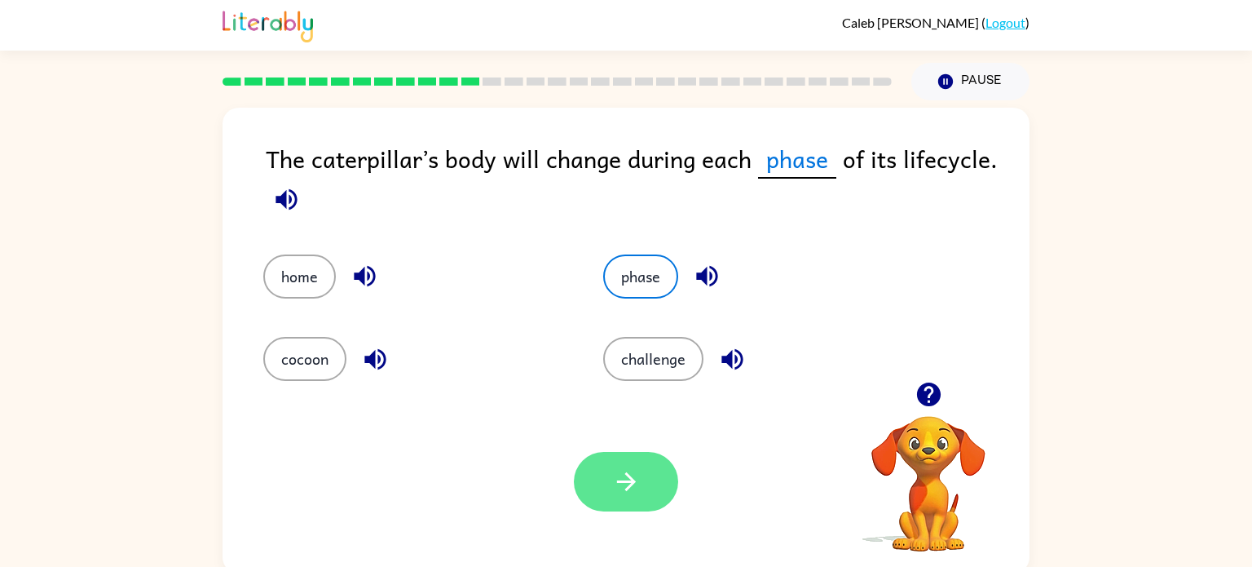
click at [599, 465] on button "button" at bounding box center [626, 482] width 104 height 60
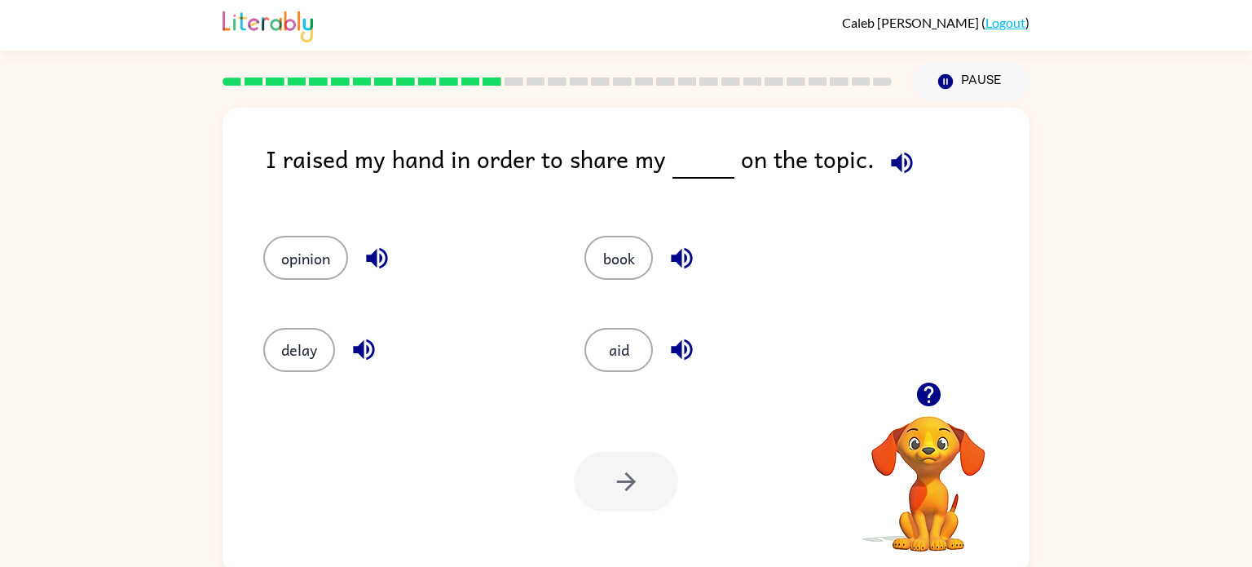
click at [896, 172] on icon "button" at bounding box center [902, 162] width 29 height 29
click at [908, 172] on icon "button" at bounding box center [902, 162] width 29 height 29
click at [582, 234] on div "book" at bounding box center [714, 250] width 321 height 91
click at [616, 270] on button "book" at bounding box center [619, 258] width 68 height 44
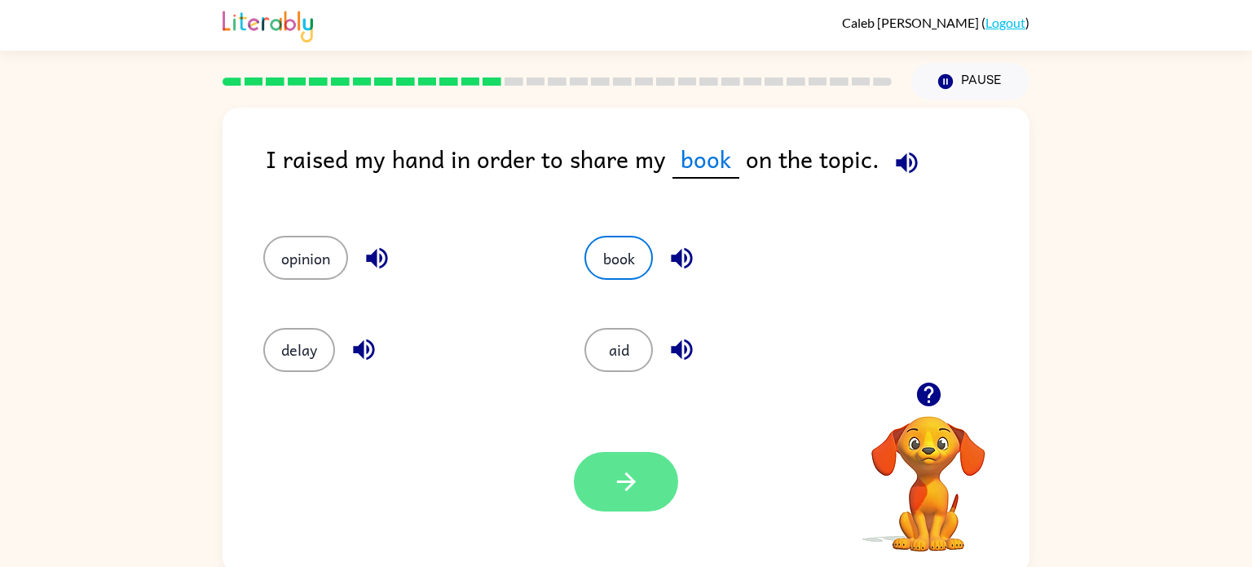
click at [625, 497] on button "button" at bounding box center [626, 482] width 104 height 60
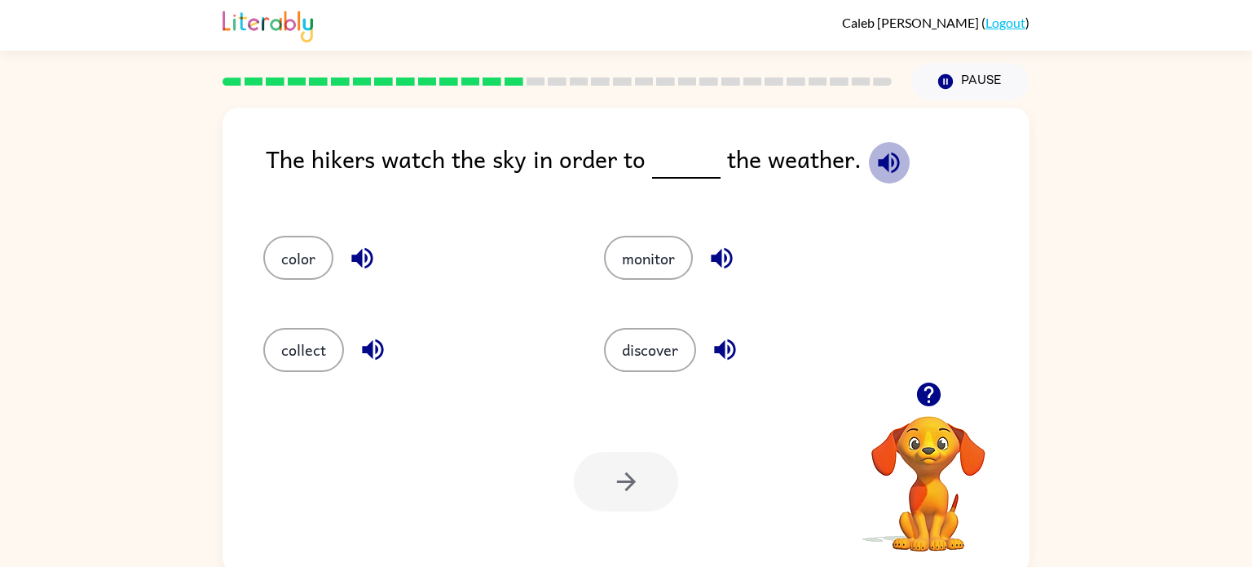
click at [875, 175] on icon "button" at bounding box center [889, 162] width 29 height 29
click at [665, 267] on button "monitor" at bounding box center [648, 258] width 89 height 44
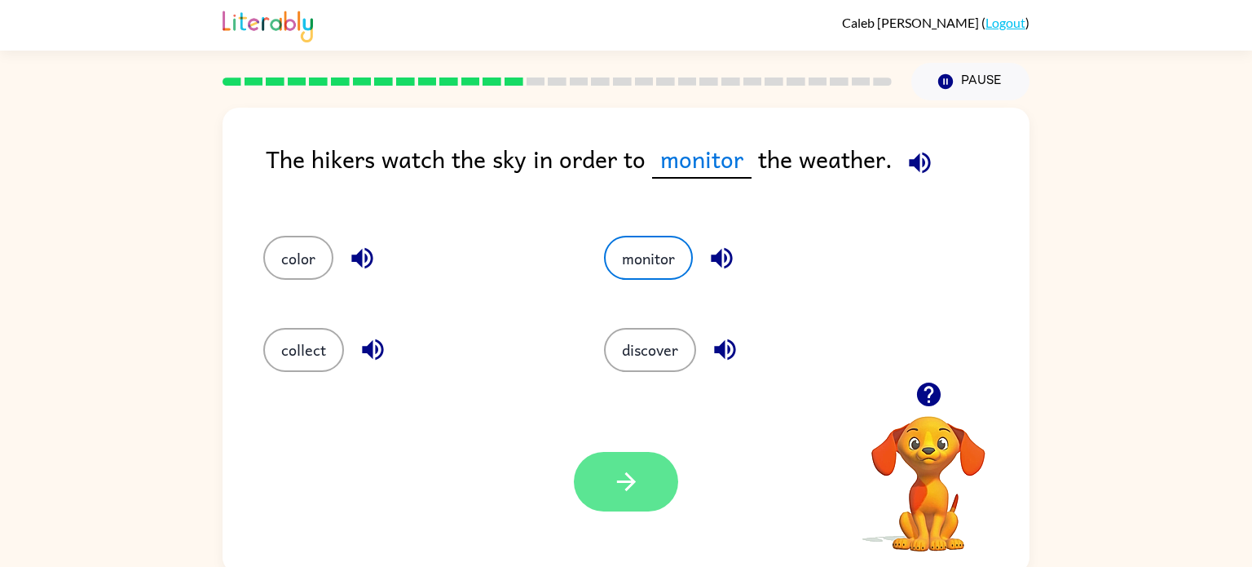
click at [646, 479] on button "button" at bounding box center [626, 482] width 104 height 60
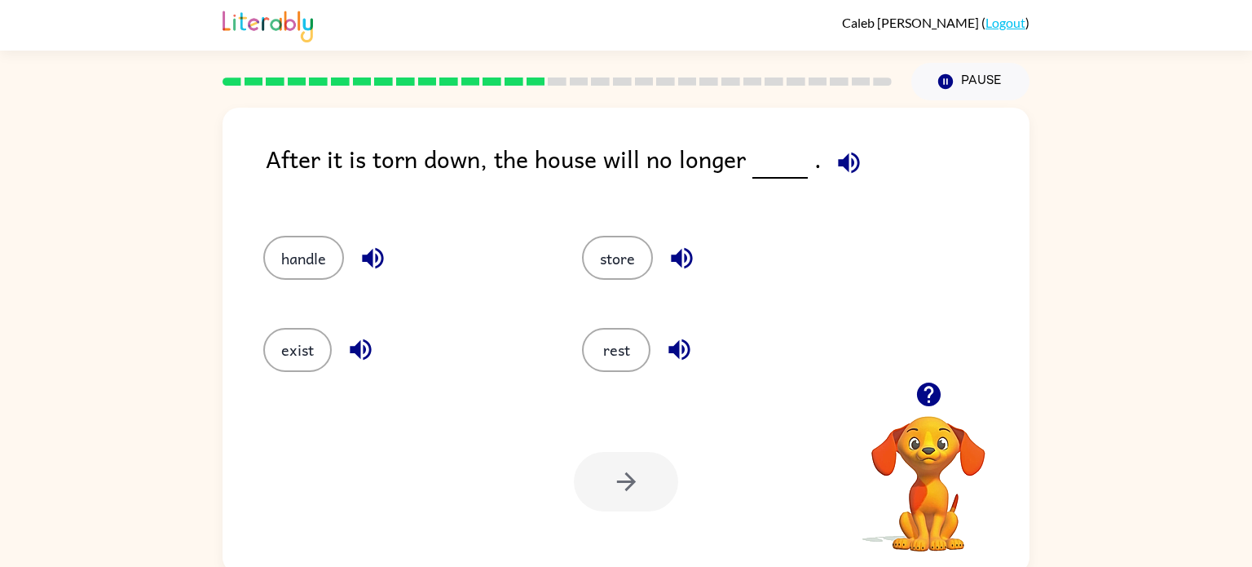
click at [859, 152] on button "button" at bounding box center [849, 163] width 42 height 42
click at [840, 158] on icon "button" at bounding box center [848, 162] width 21 height 21
click at [855, 180] on div "After it is torn down, the house will no longer ." at bounding box center [648, 171] width 764 height 63
click at [838, 166] on icon "button" at bounding box center [848, 162] width 21 height 21
click at [267, 351] on button "exist" at bounding box center [297, 350] width 68 height 44
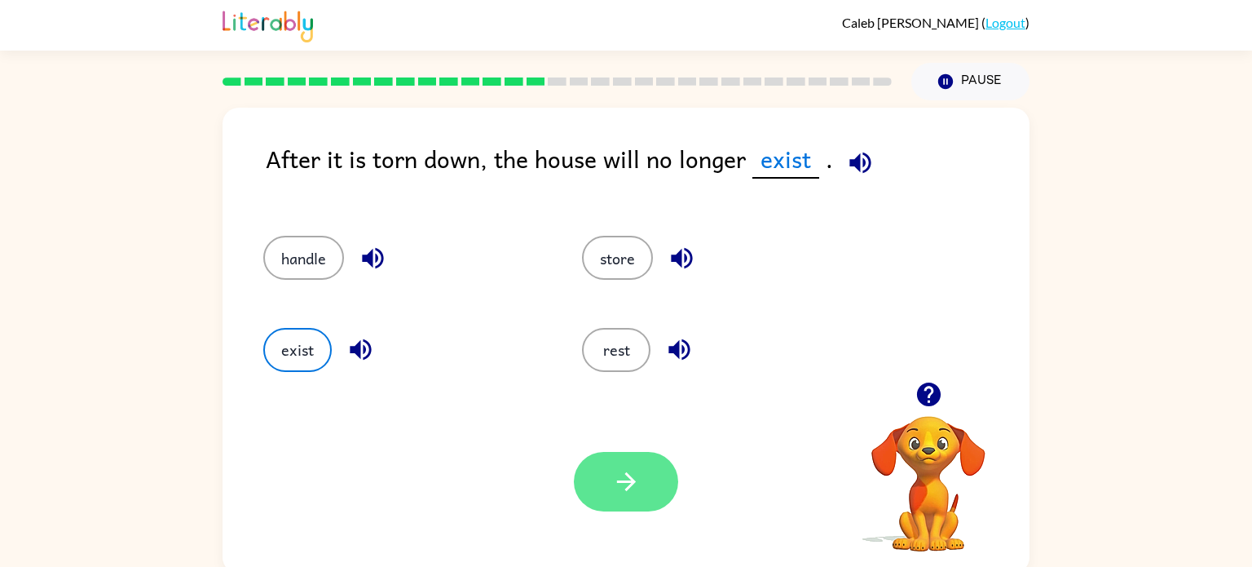
click at [640, 484] on button "button" at bounding box center [626, 482] width 104 height 60
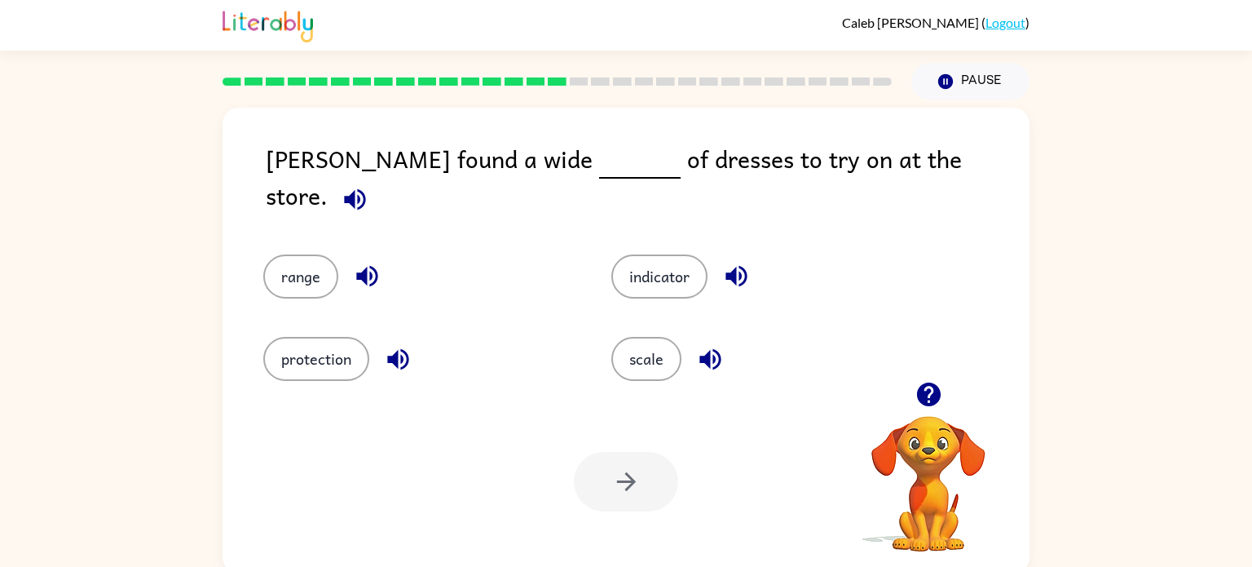
click at [369, 185] on icon "button" at bounding box center [355, 199] width 29 height 29
click at [277, 272] on button "range" at bounding box center [300, 276] width 75 height 44
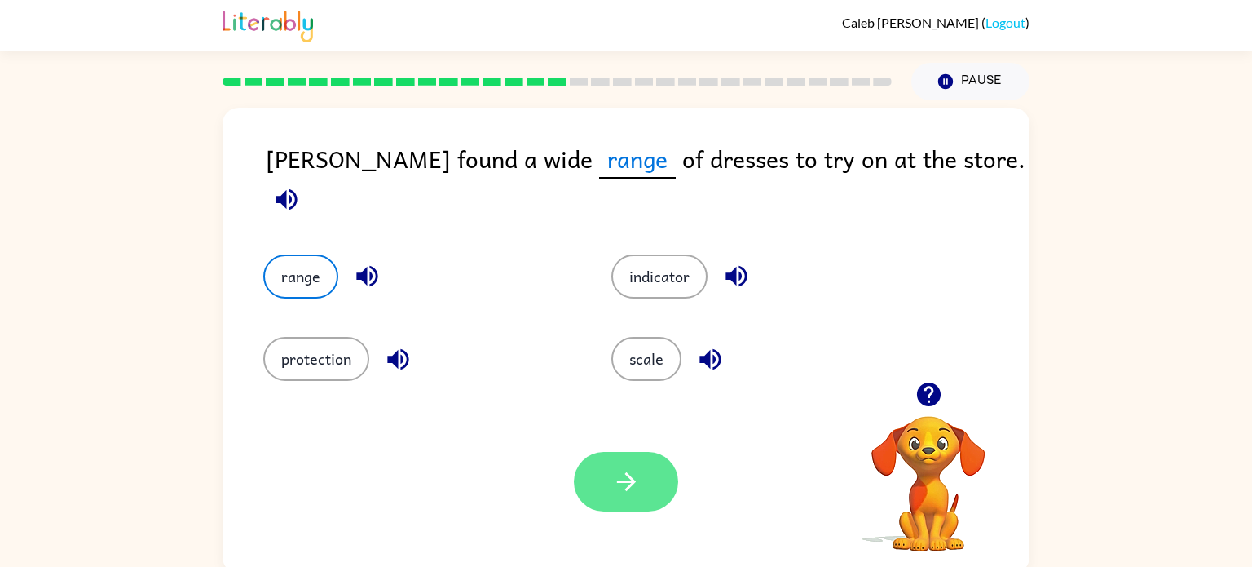
click at [672, 469] on button "button" at bounding box center [626, 482] width 104 height 60
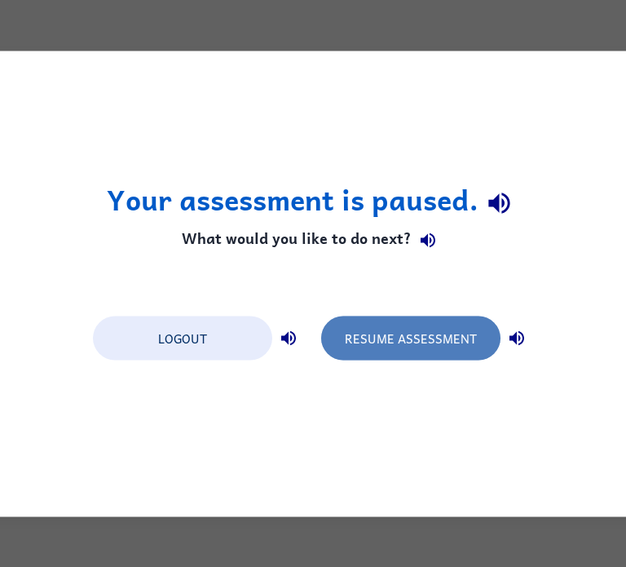
click at [400, 331] on button "Resume Assessment" at bounding box center [410, 338] width 179 height 44
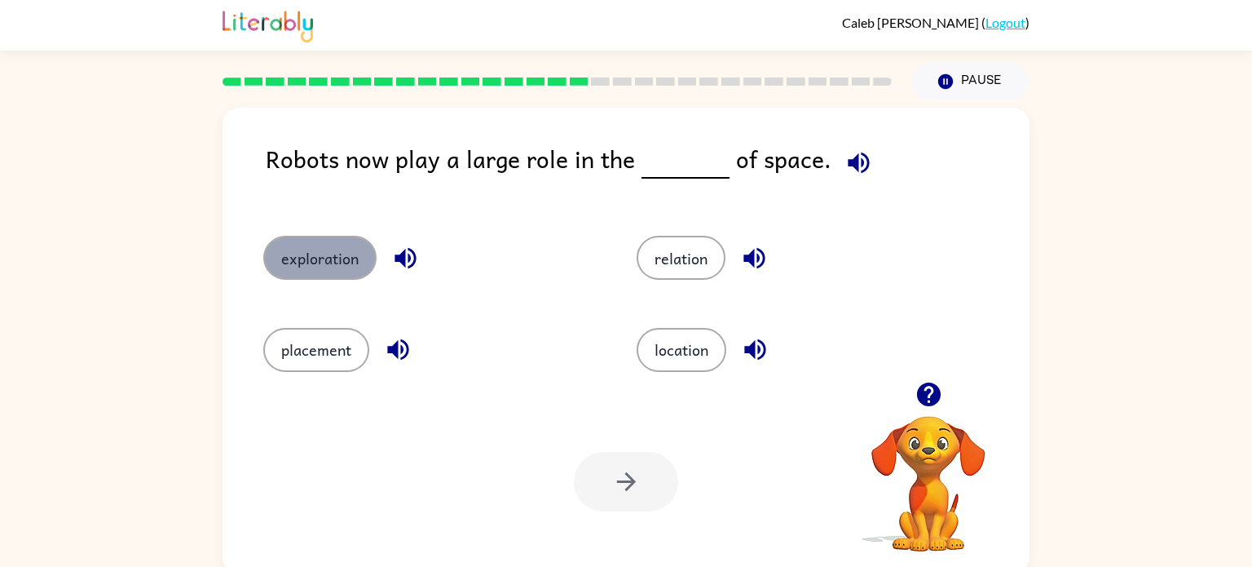
click at [309, 244] on button "exploration" at bounding box center [319, 258] width 113 height 44
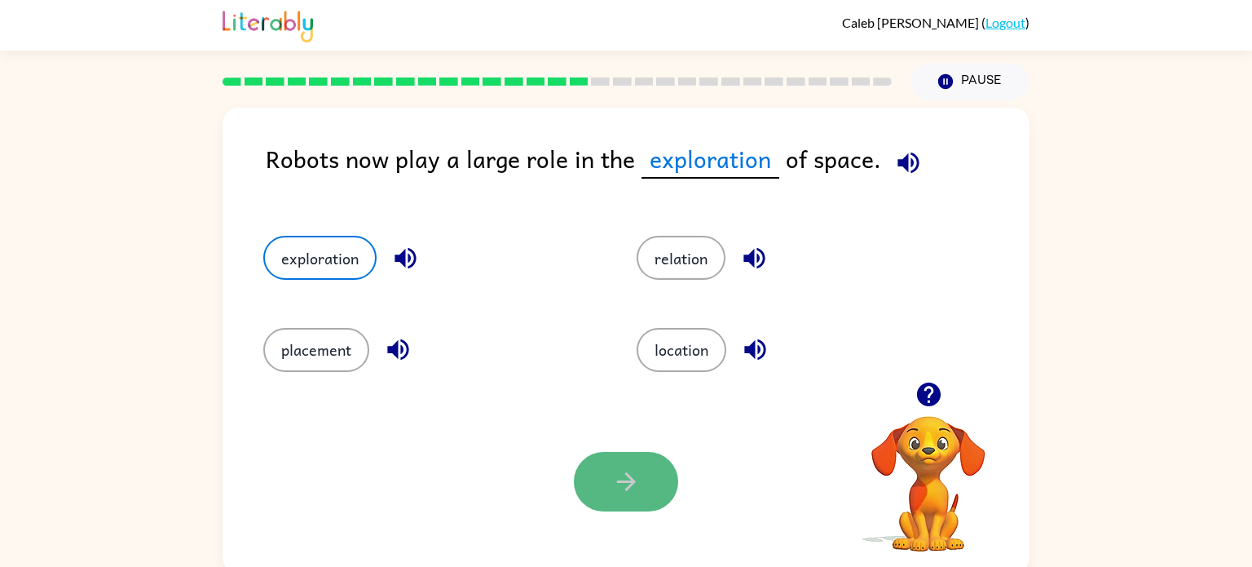
click at [658, 478] on button "button" at bounding box center [626, 482] width 104 height 60
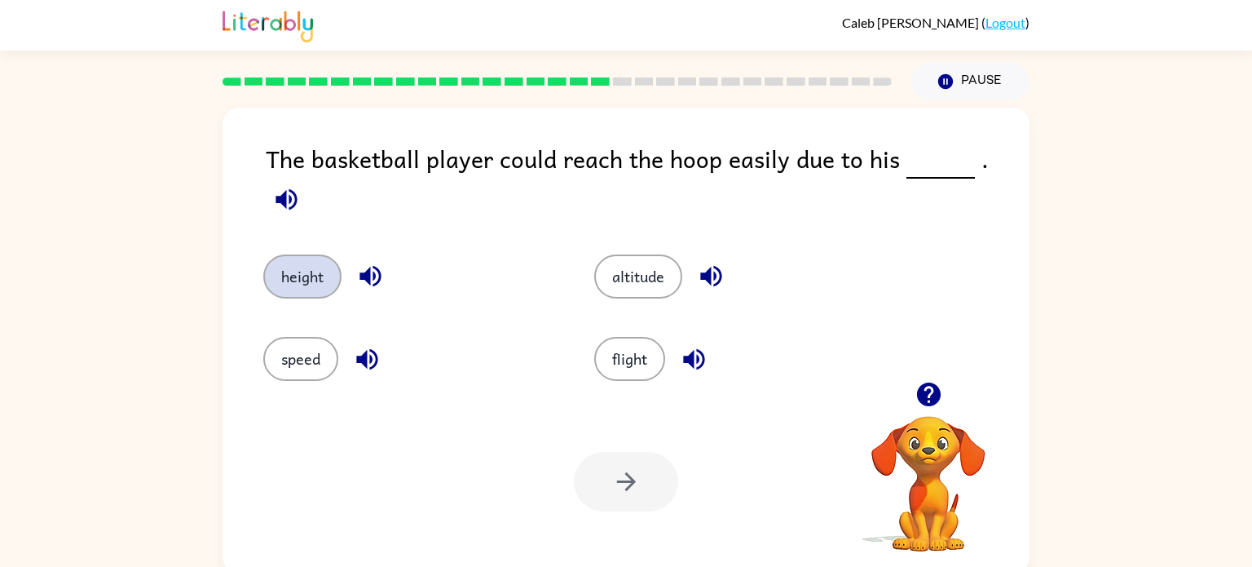
click at [288, 263] on button "height" at bounding box center [302, 276] width 78 height 44
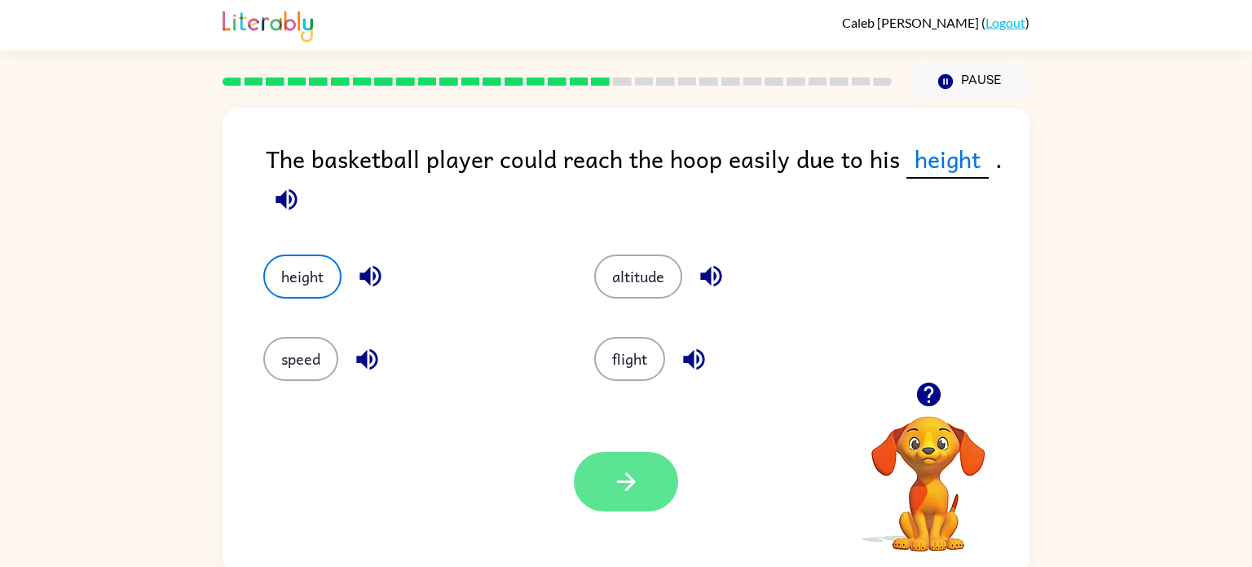
click at [648, 467] on button "button" at bounding box center [626, 482] width 104 height 60
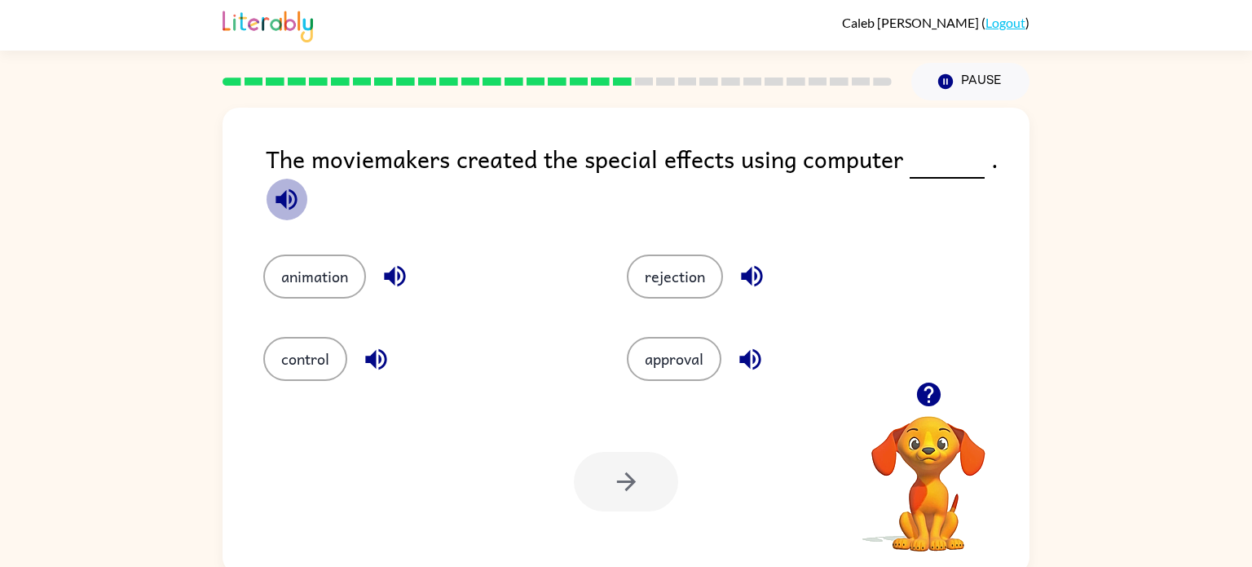
click at [280, 196] on icon "button" at bounding box center [286, 199] width 29 height 29
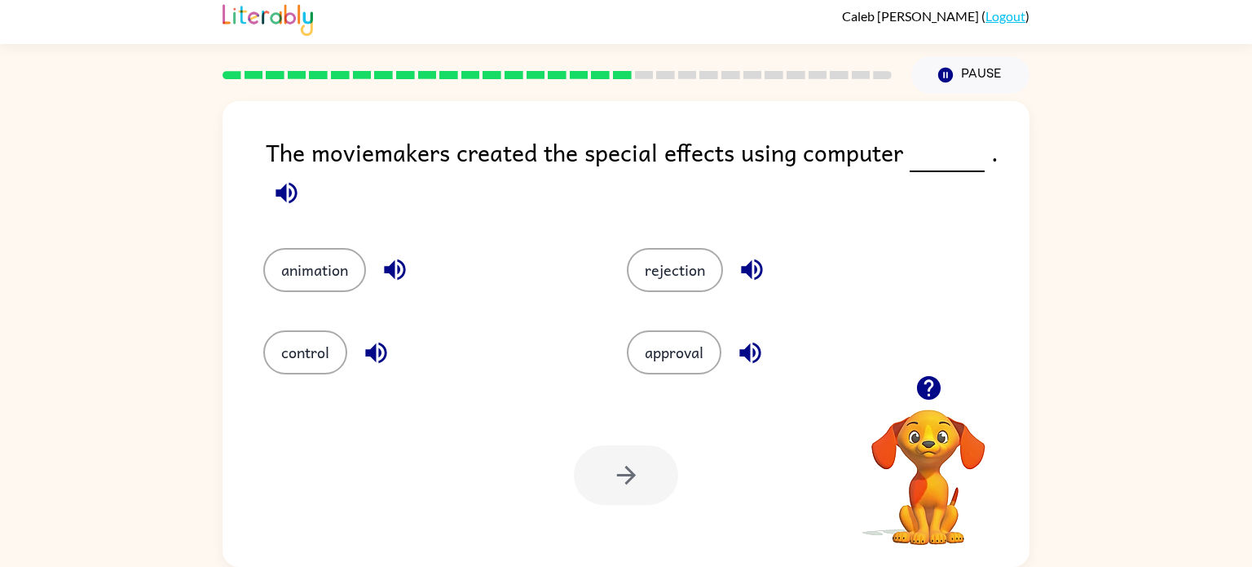
scroll to position [7, 0]
click at [297, 272] on button "animation" at bounding box center [314, 270] width 103 height 44
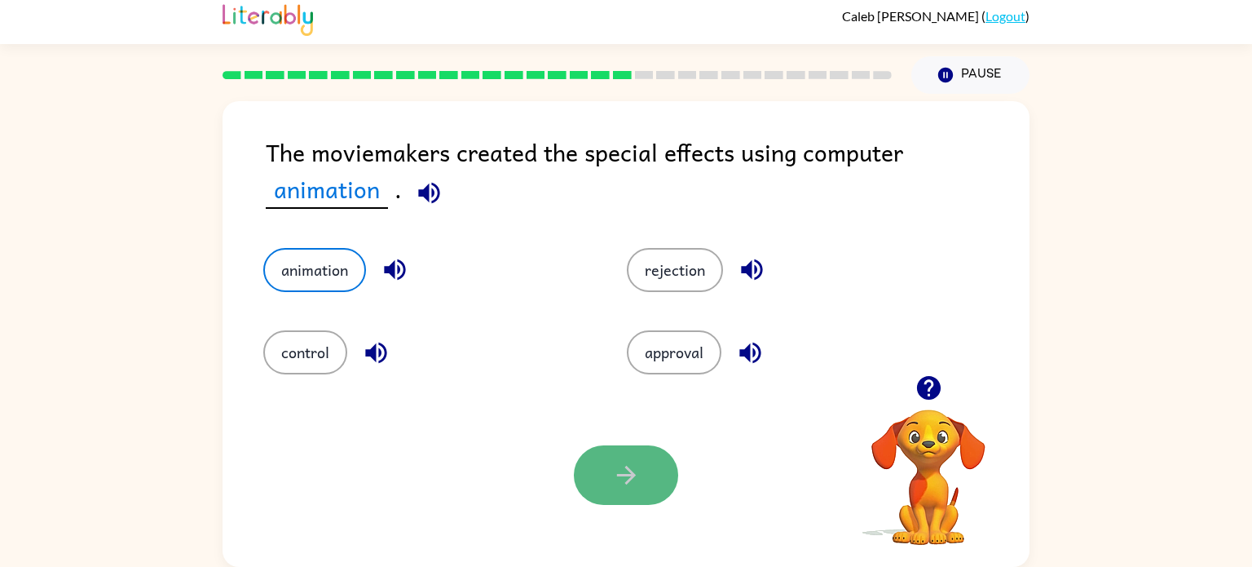
click at [613, 484] on icon "button" at bounding box center [626, 475] width 29 height 29
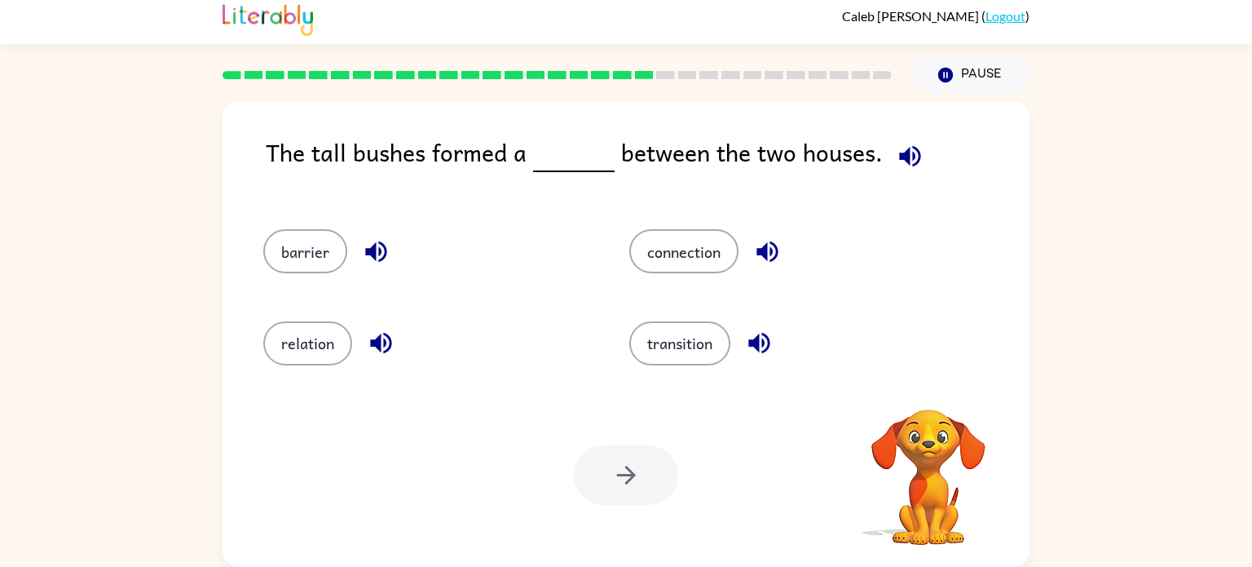
click at [896, 169] on icon "button" at bounding box center [910, 156] width 29 height 29
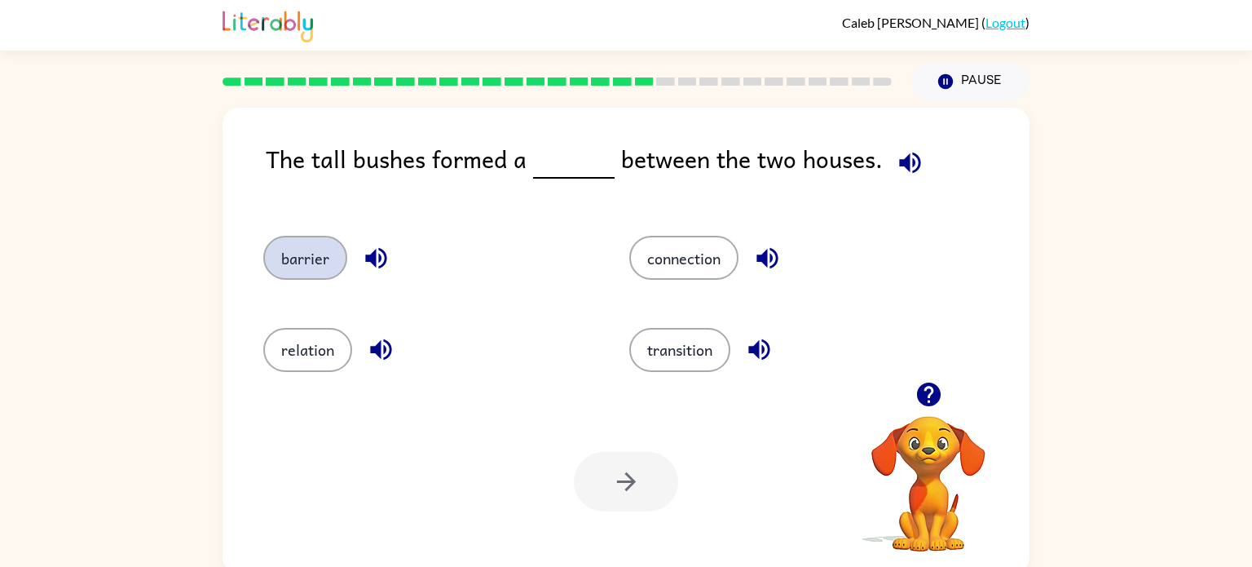
click at [284, 257] on button "barrier" at bounding box center [305, 258] width 84 height 44
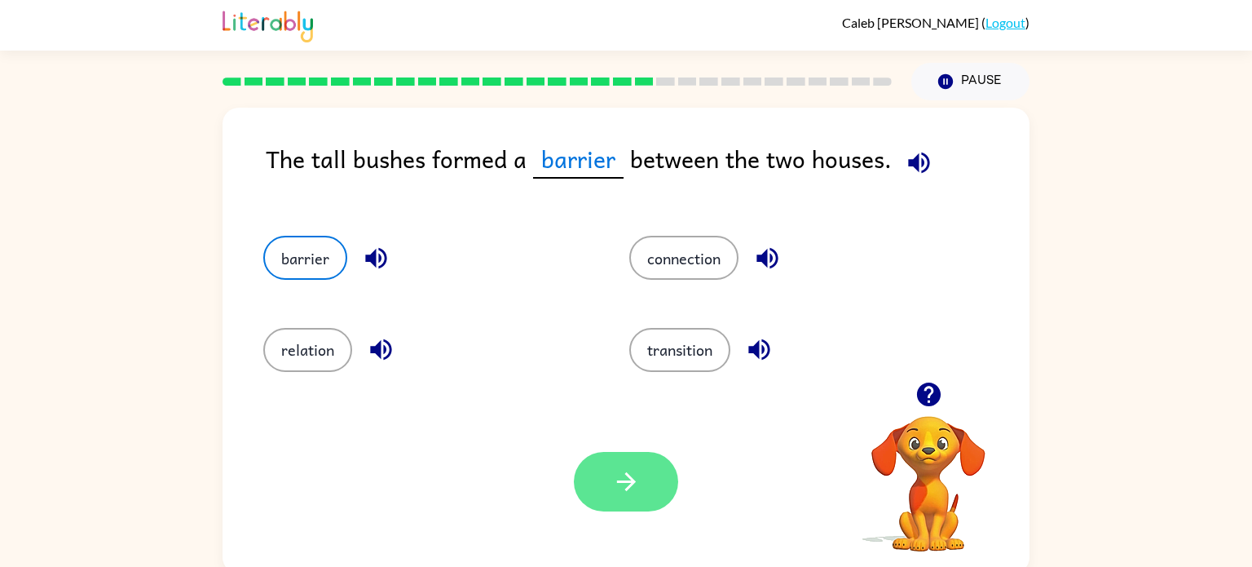
click at [608, 493] on button "button" at bounding box center [626, 482] width 104 height 60
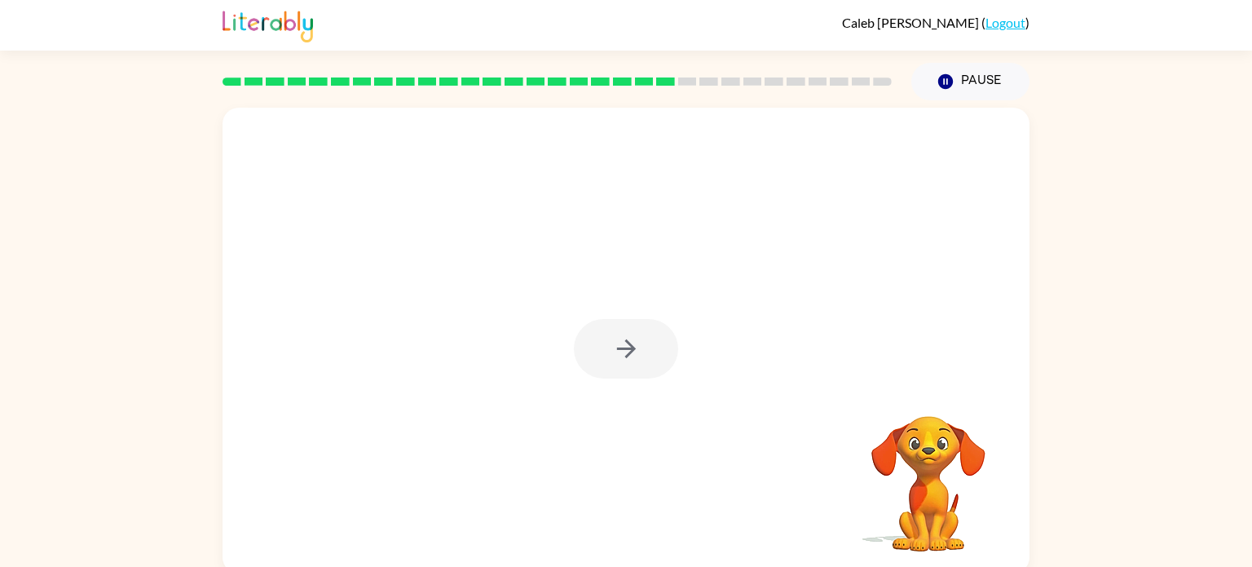
click at [608, 338] on div at bounding box center [626, 349] width 104 height 60
click at [594, 389] on div at bounding box center [626, 341] width 807 height 466
click at [619, 369] on div at bounding box center [626, 349] width 104 height 60
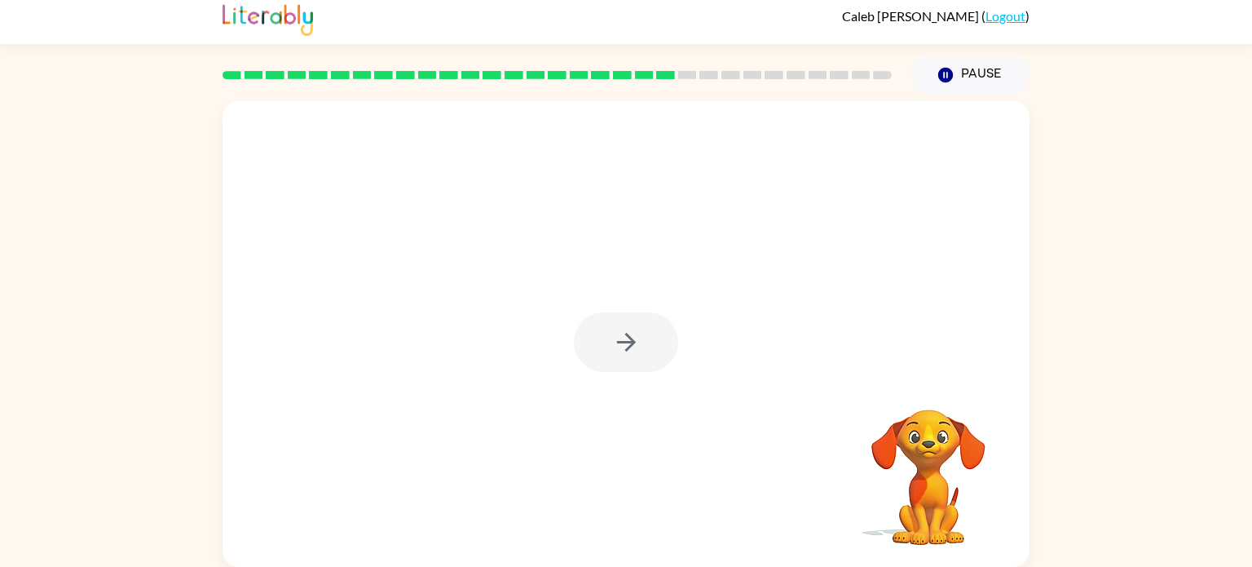
click at [630, 363] on div at bounding box center [626, 342] width 104 height 60
click at [631, 369] on div at bounding box center [626, 342] width 104 height 60
click at [631, 366] on div at bounding box center [626, 342] width 104 height 60
click at [632, 364] on button "button" at bounding box center [626, 342] width 104 height 60
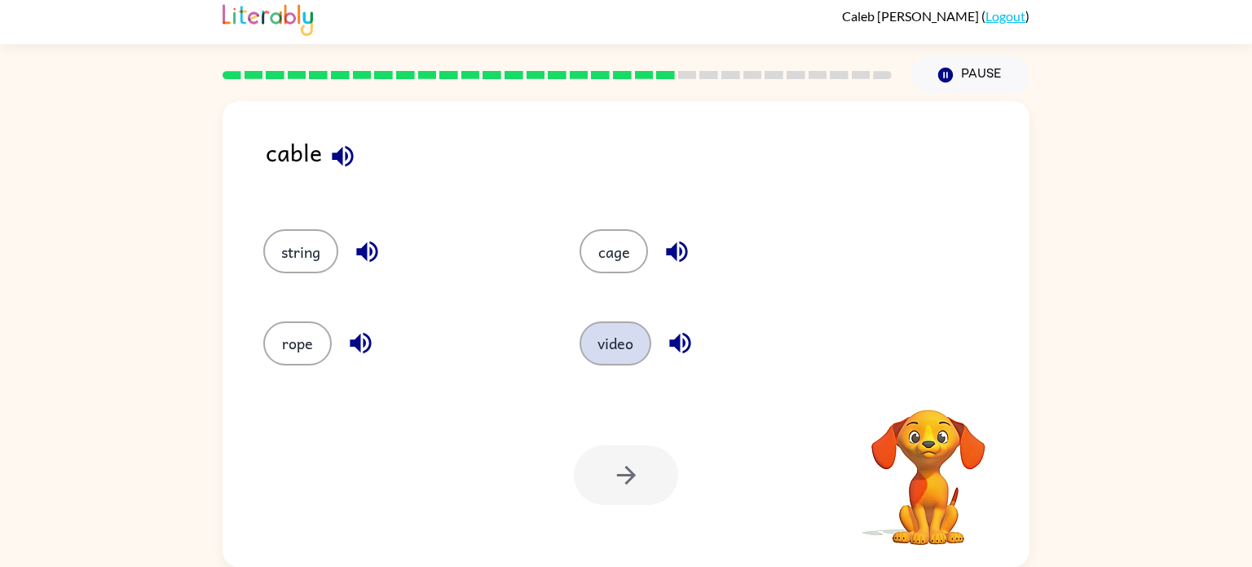
click at [629, 361] on button "video" at bounding box center [616, 343] width 72 height 44
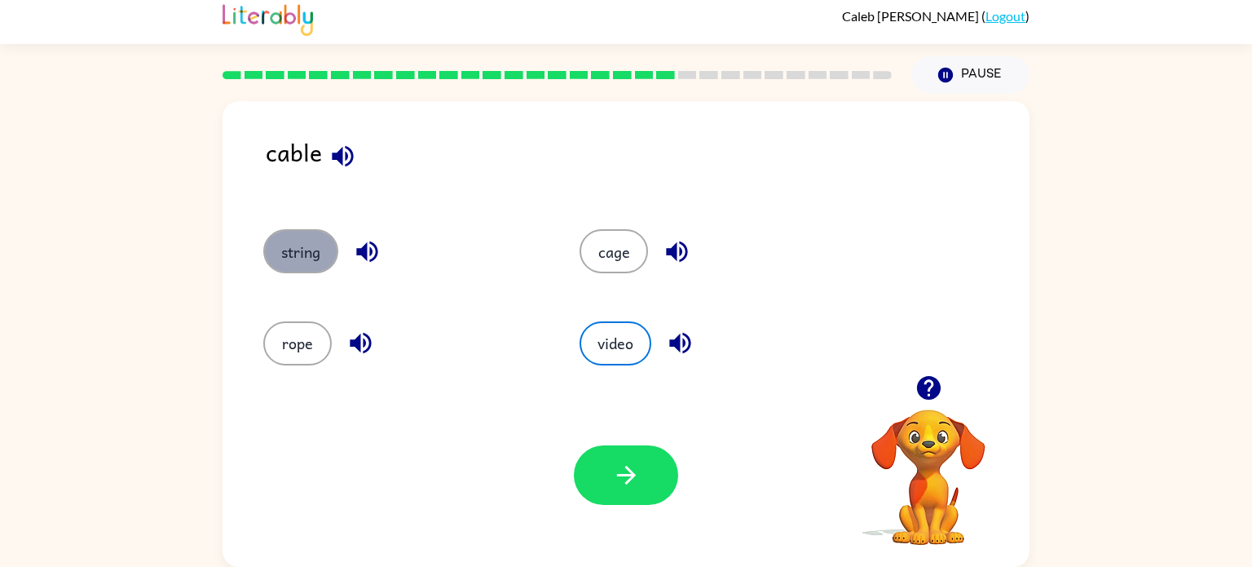
click at [302, 267] on button "string" at bounding box center [300, 251] width 75 height 44
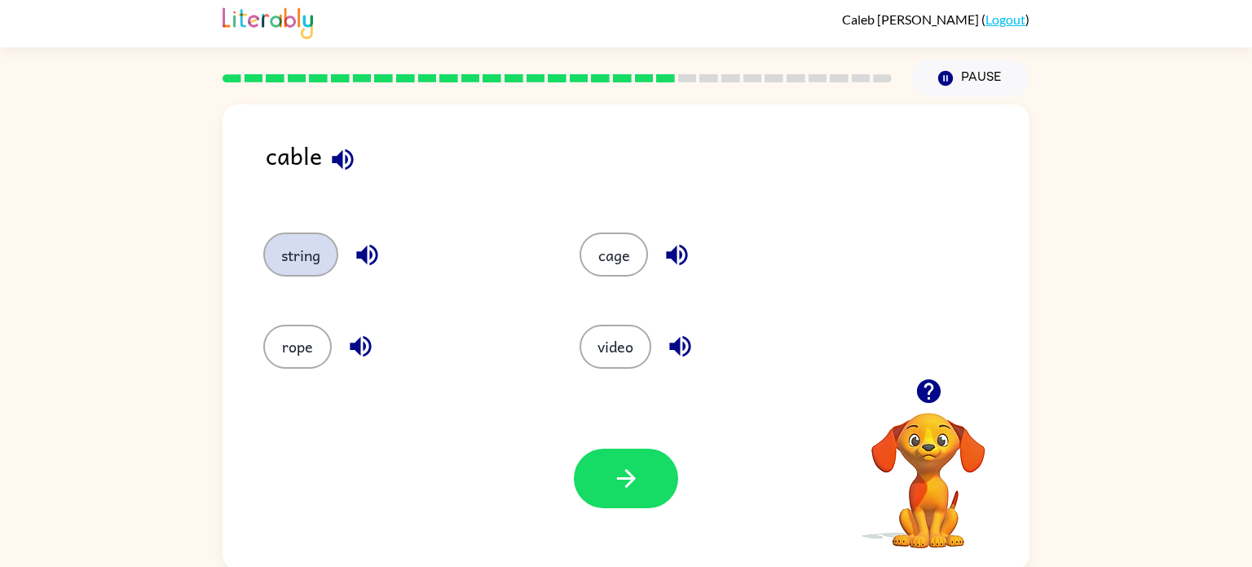
scroll to position [0, 0]
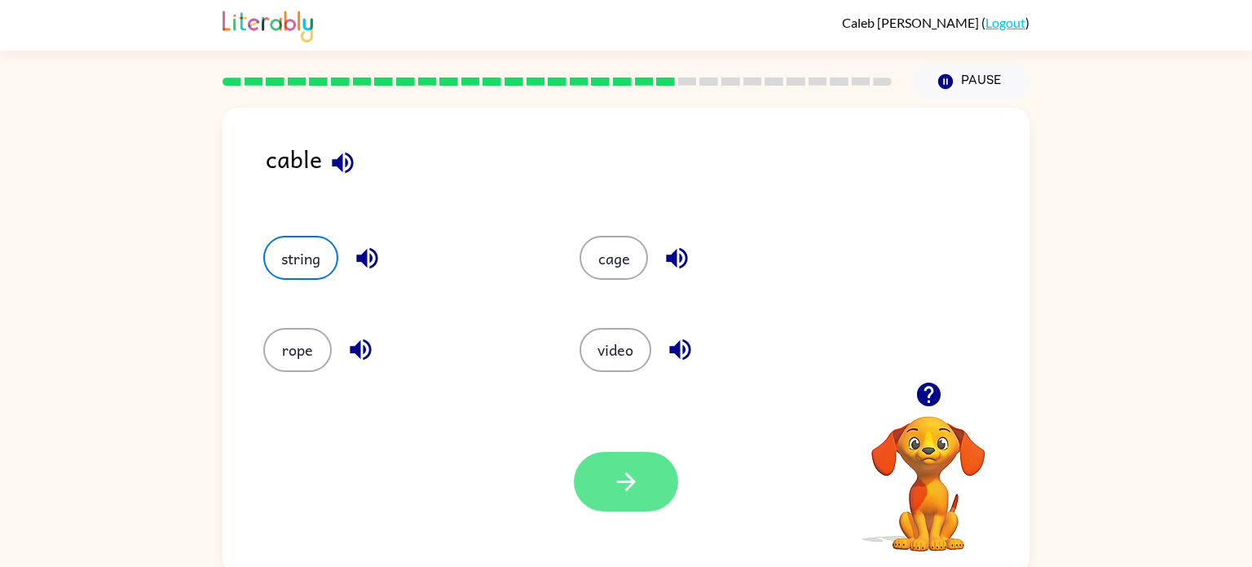
click at [643, 483] on button "button" at bounding box center [626, 482] width 104 height 60
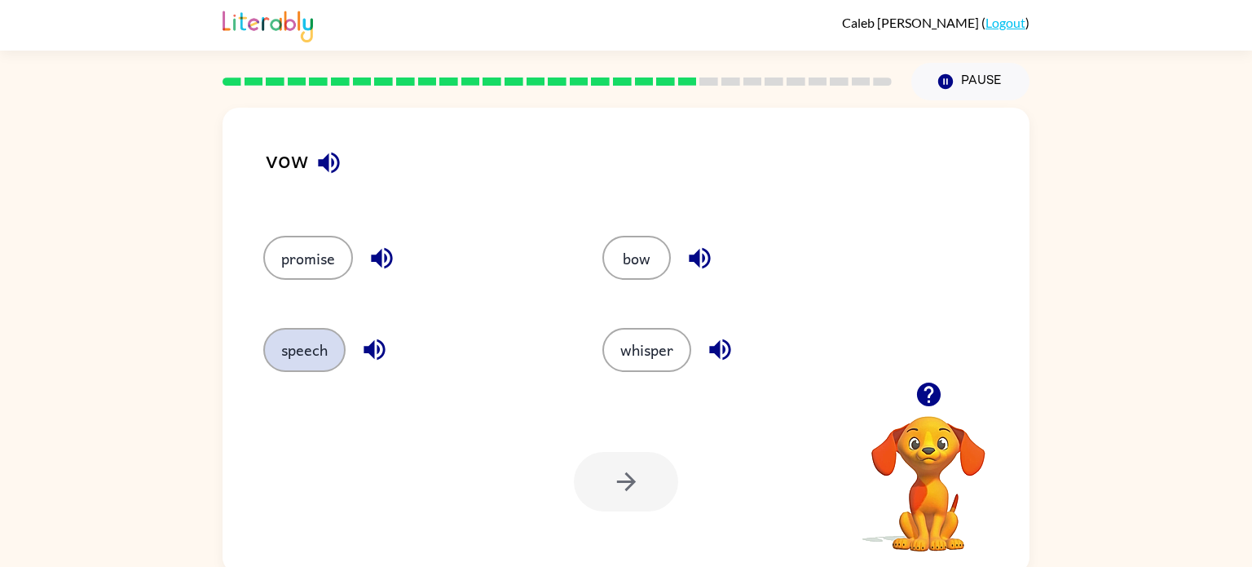
click at [306, 352] on button "speech" at bounding box center [304, 350] width 82 height 44
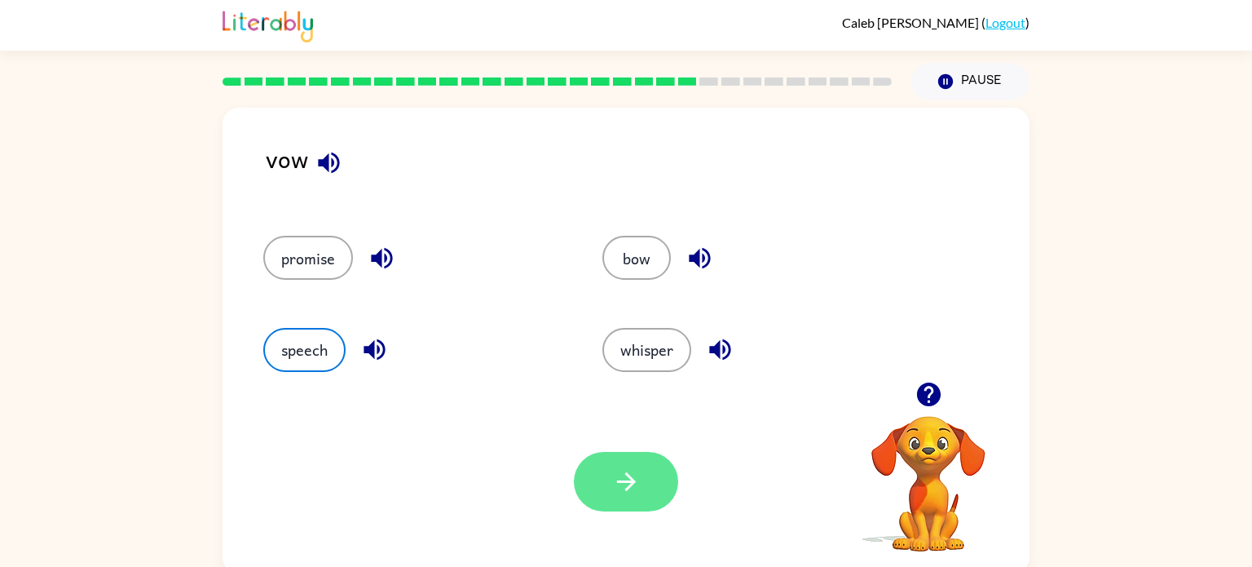
click at [604, 497] on button "button" at bounding box center [626, 482] width 104 height 60
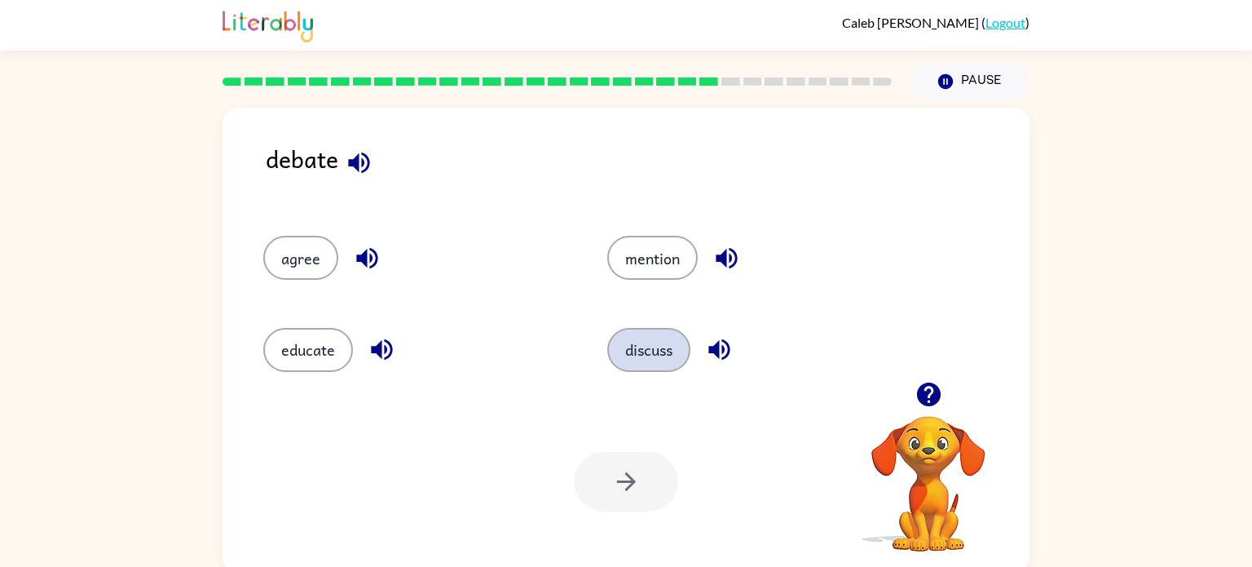
click at [646, 370] on button "discuss" at bounding box center [648, 350] width 83 height 44
click at [647, 356] on button "discuss" at bounding box center [648, 350] width 83 height 44
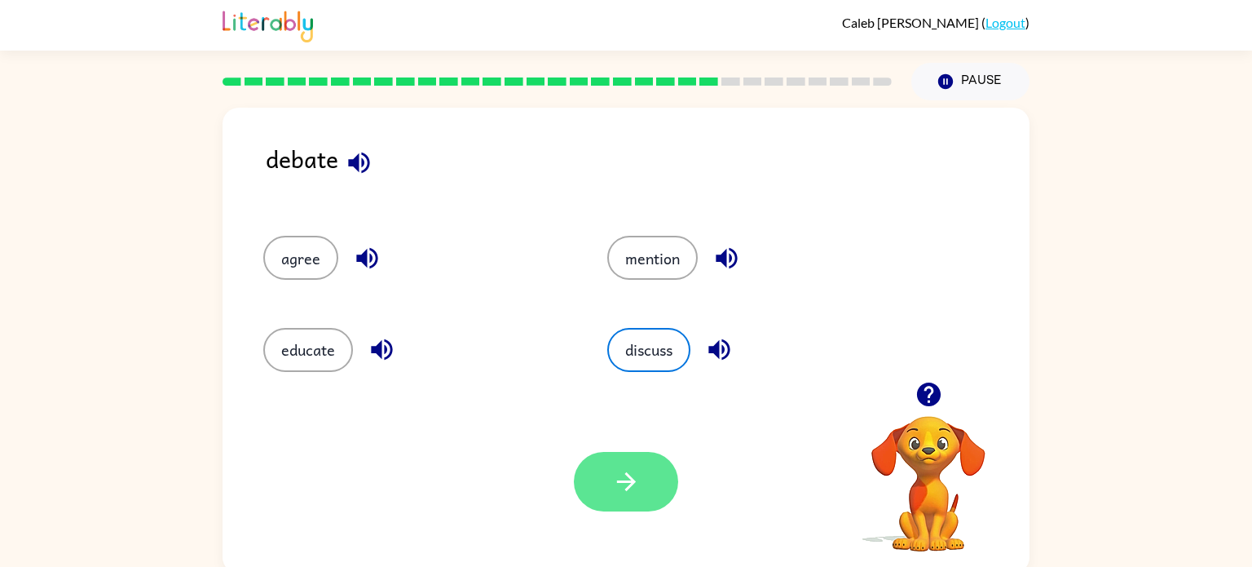
click at [638, 490] on icon "button" at bounding box center [626, 481] width 29 height 29
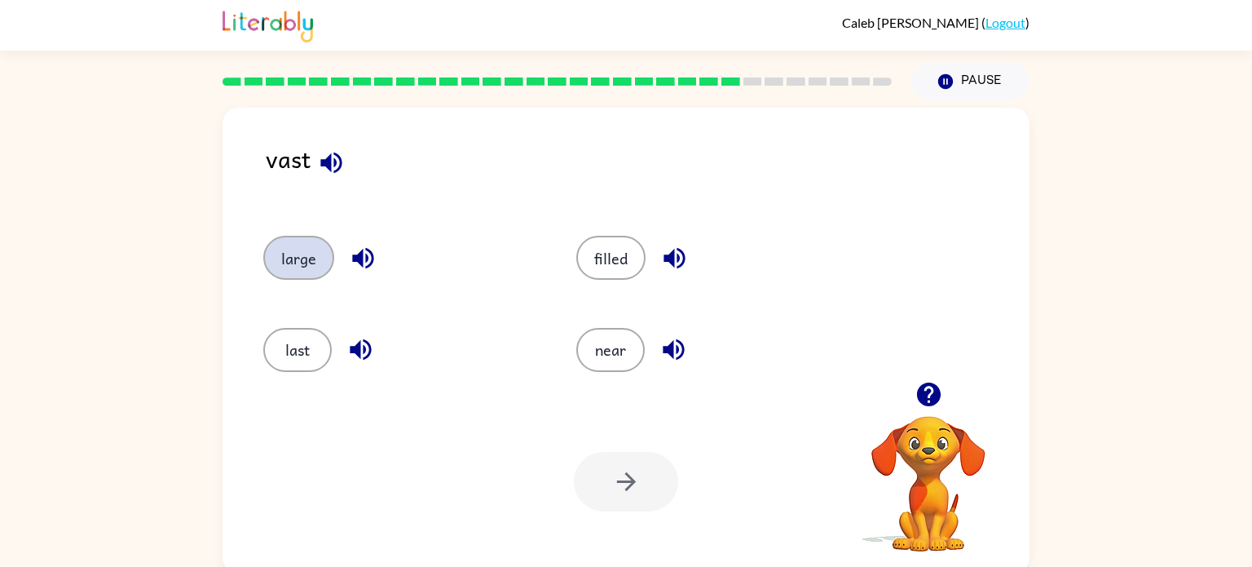
click at [293, 252] on button "large" at bounding box center [298, 258] width 71 height 44
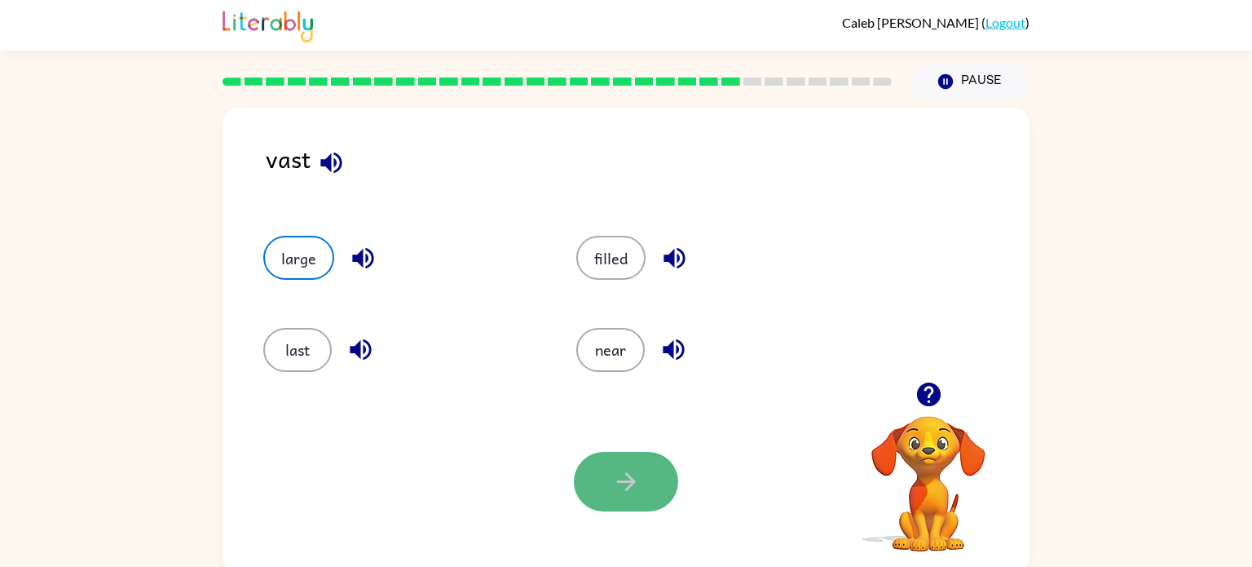
click at [646, 502] on button "button" at bounding box center [626, 482] width 104 height 60
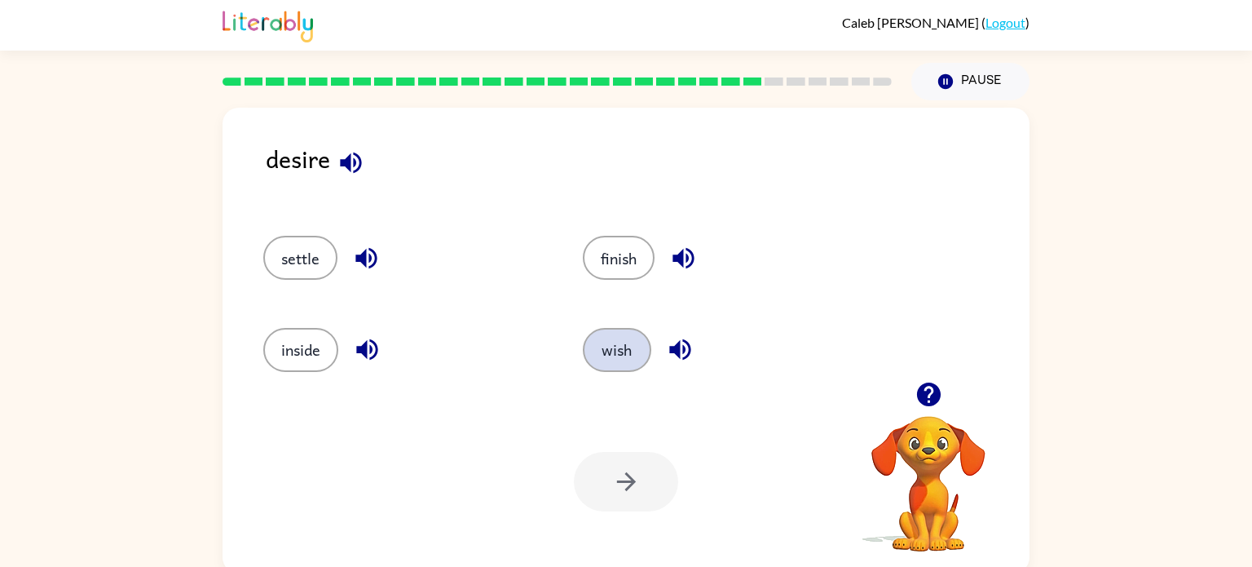
click at [613, 358] on button "wish" at bounding box center [617, 350] width 68 height 44
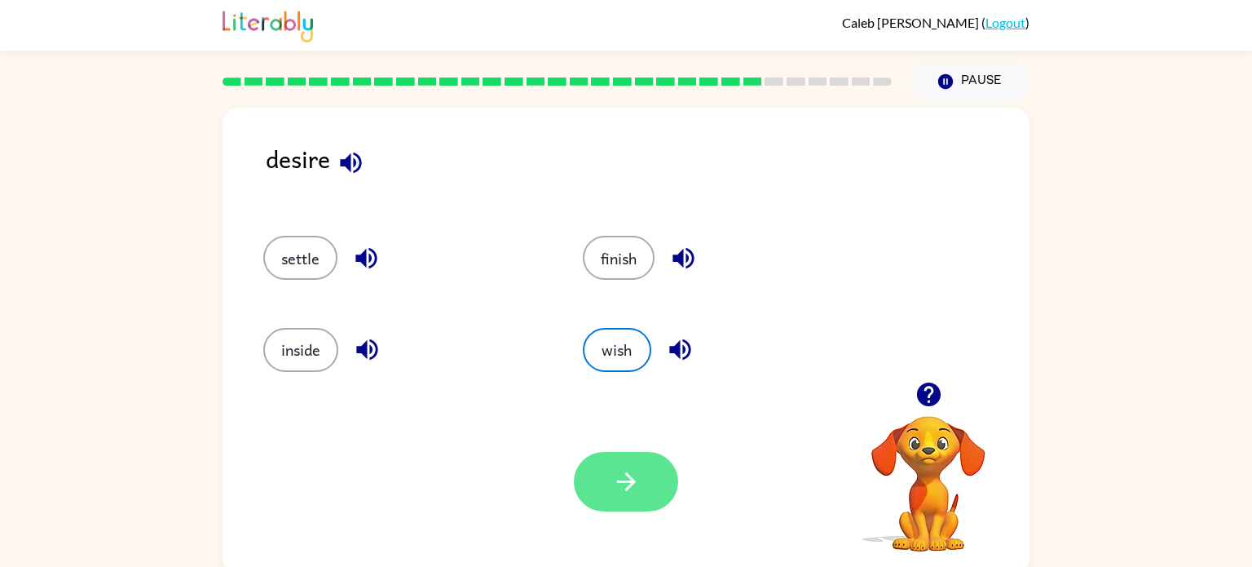
click at [646, 483] on button "button" at bounding box center [626, 482] width 104 height 60
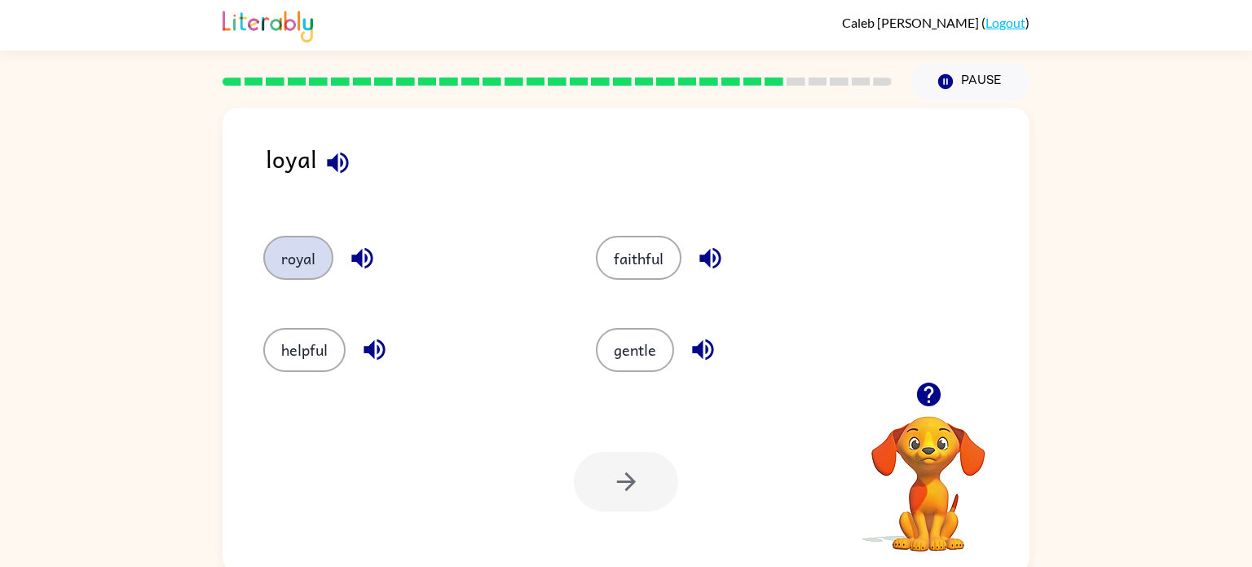
click at [294, 268] on button "royal" at bounding box center [298, 258] width 70 height 44
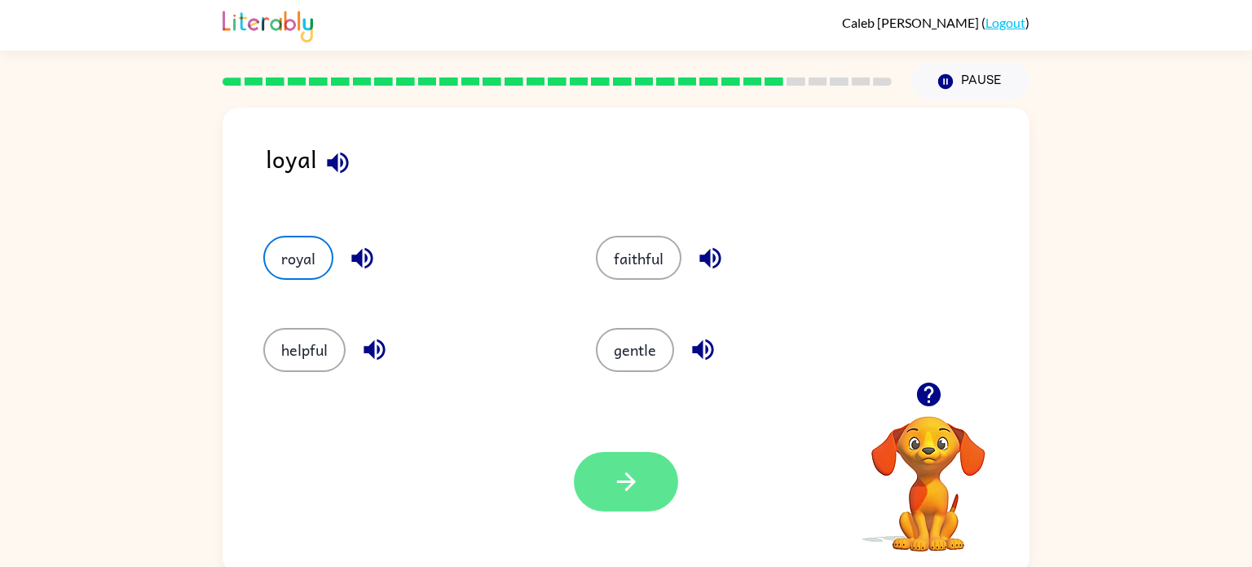
click at [624, 491] on icon "button" at bounding box center [626, 481] width 29 height 29
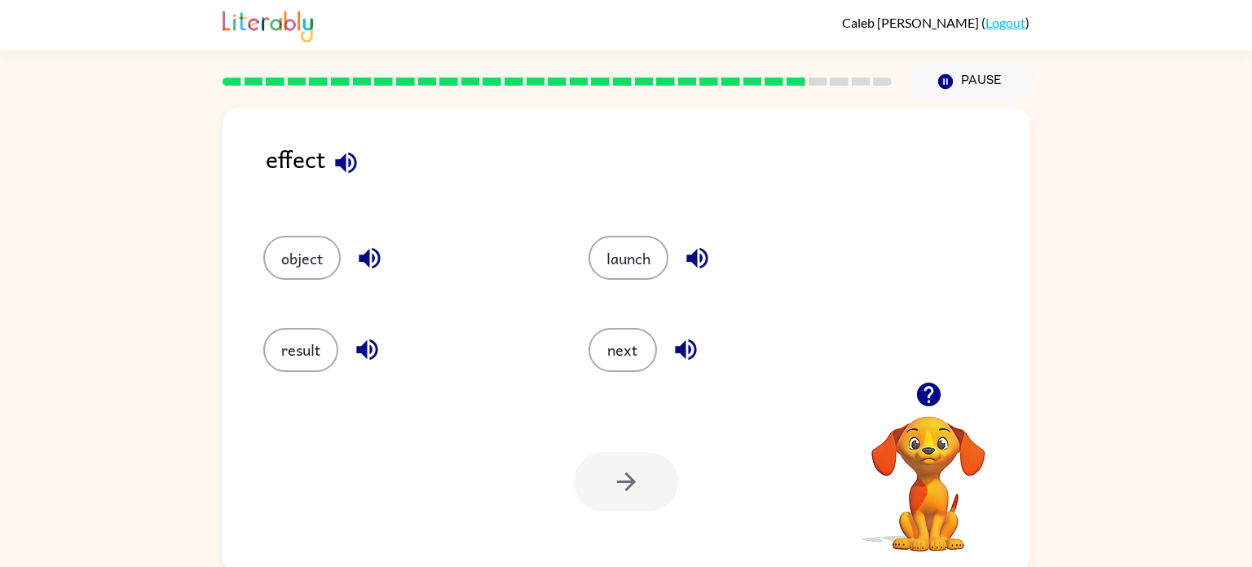
scroll to position [2, 0]
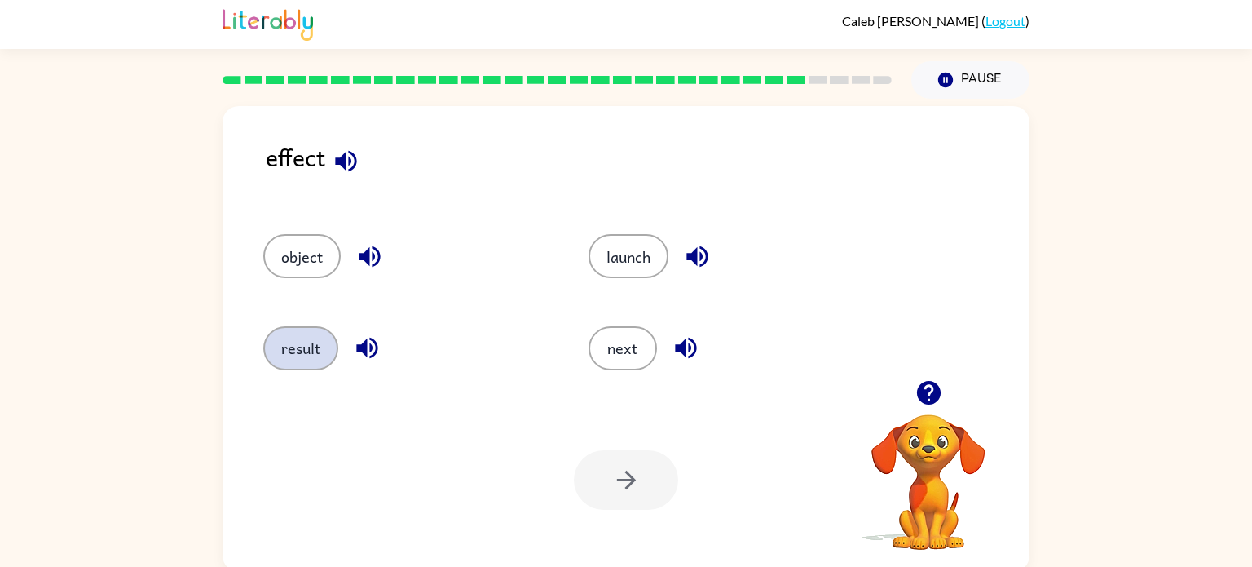
click at [288, 356] on button "result" at bounding box center [300, 348] width 75 height 44
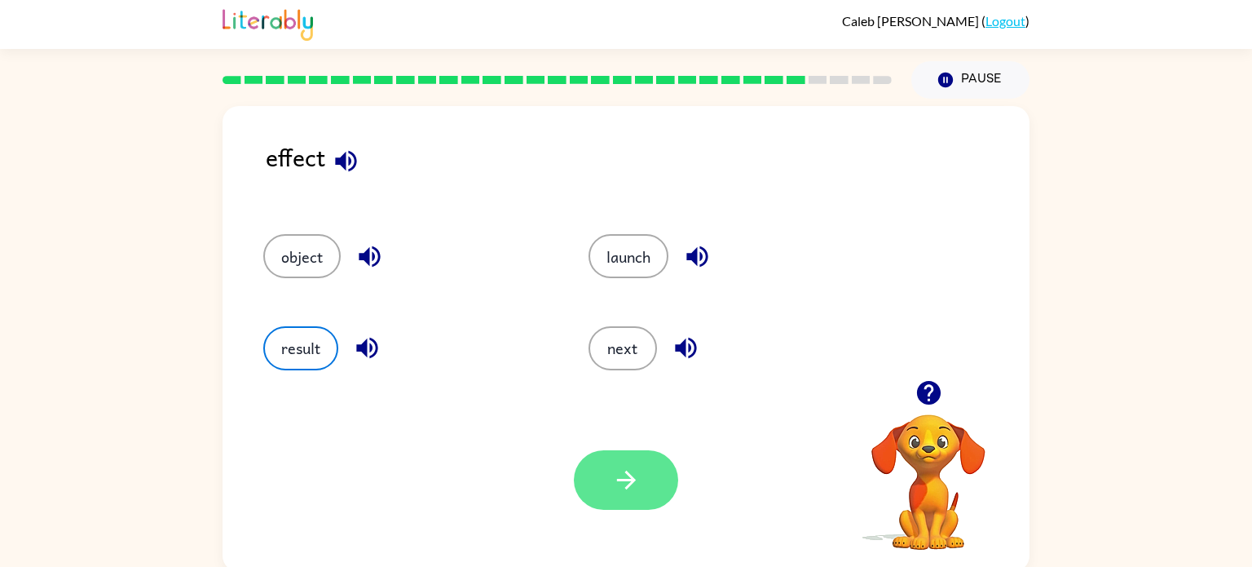
click at [629, 454] on button "button" at bounding box center [626, 480] width 104 height 60
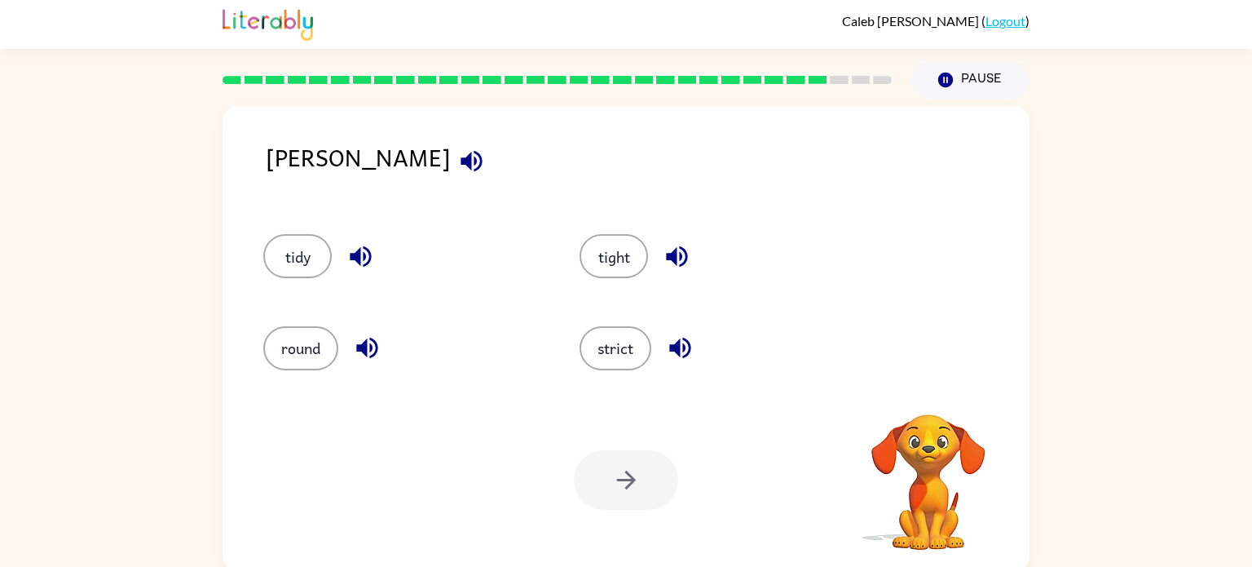
click at [634, 484] on div at bounding box center [626, 480] width 104 height 60
click at [611, 259] on button "tight" at bounding box center [614, 256] width 68 height 44
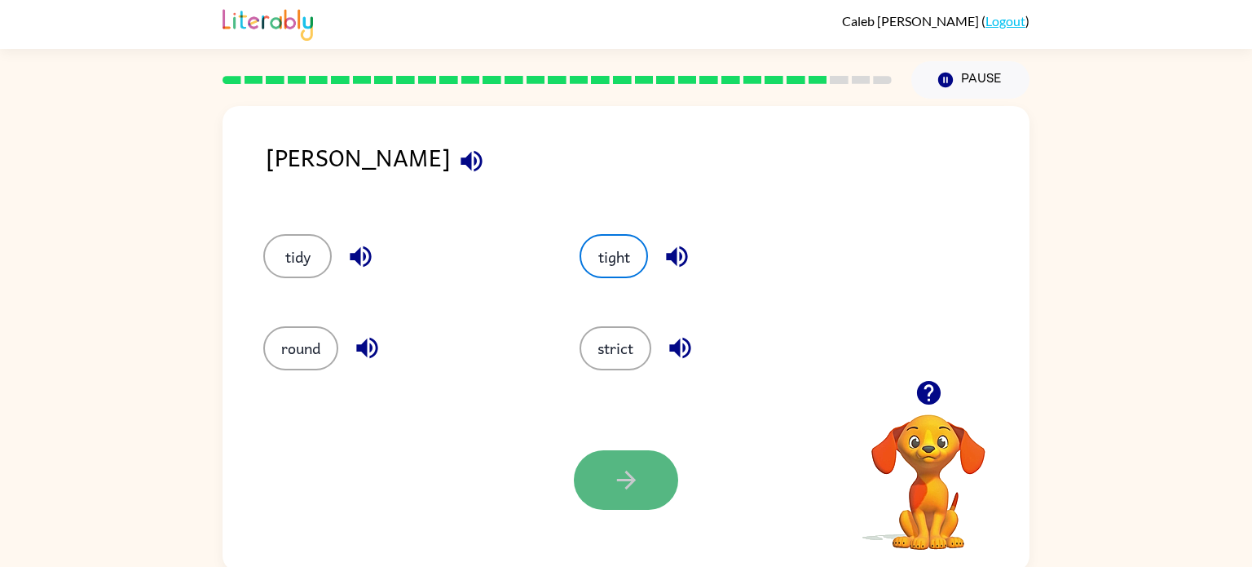
click at [634, 495] on button "button" at bounding box center [626, 480] width 104 height 60
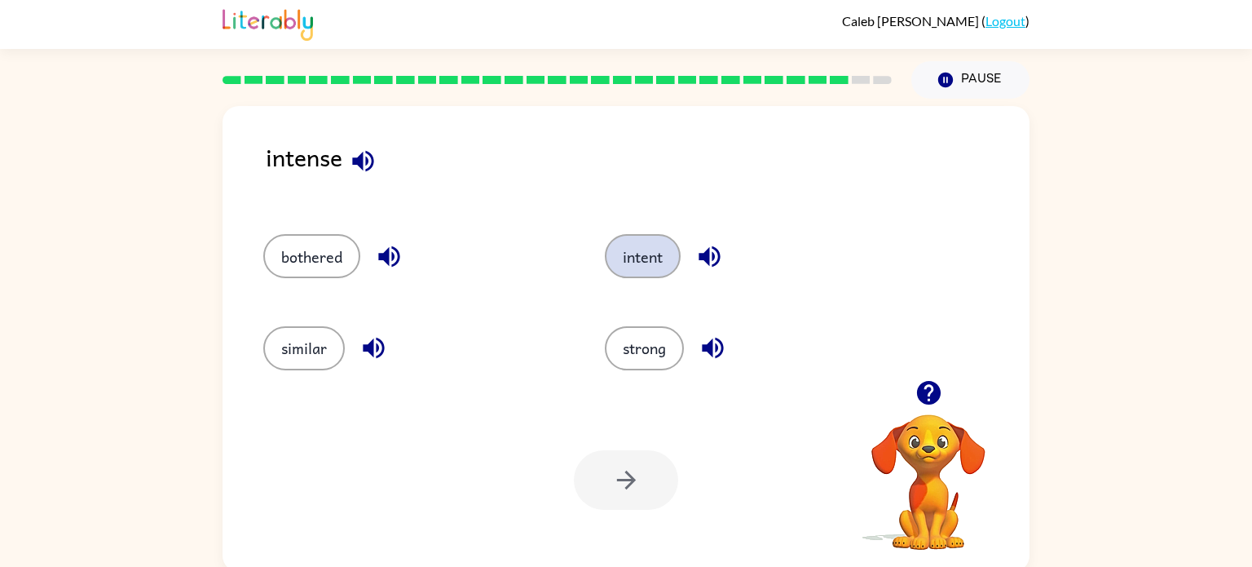
click at [643, 271] on button "intent" at bounding box center [643, 256] width 76 height 44
click at [660, 461] on button "button" at bounding box center [626, 480] width 104 height 60
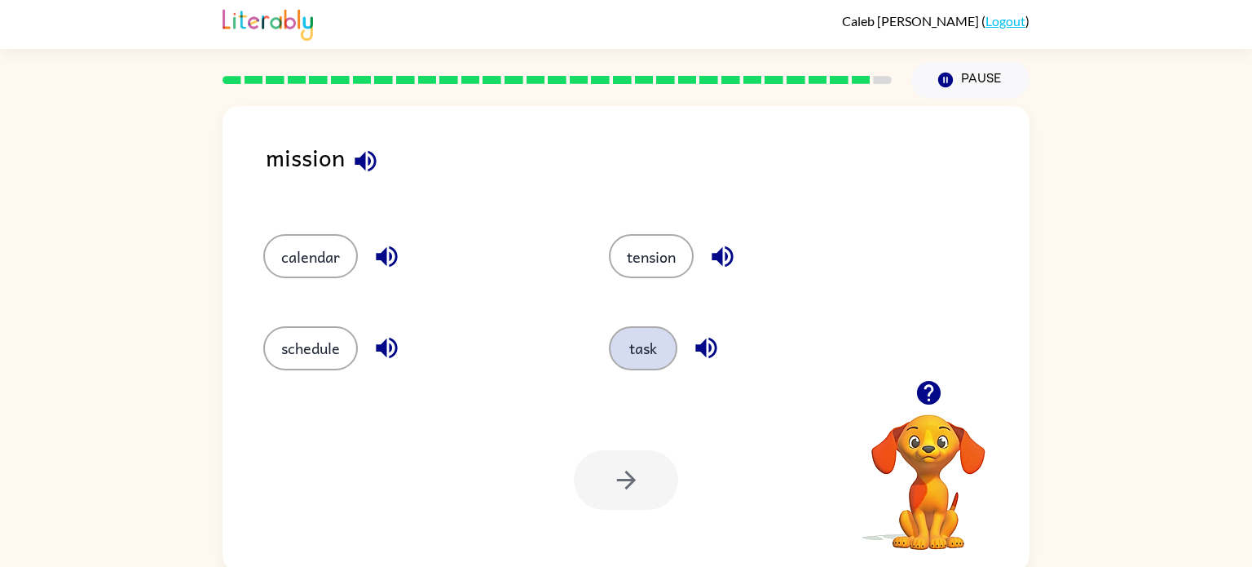
click at [665, 361] on button "task" at bounding box center [643, 348] width 68 height 44
click at [629, 476] on icon "button" at bounding box center [625, 479] width 19 height 19
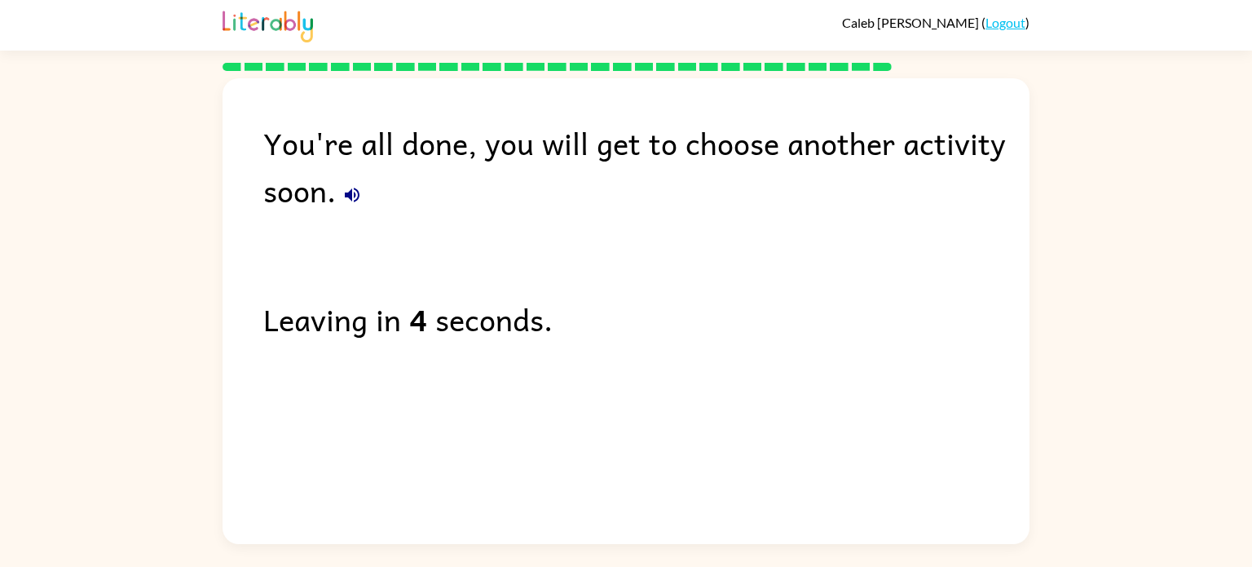
click at [358, 190] on icon "button" at bounding box center [352, 195] width 20 height 20
